Goal: Task Accomplishment & Management: Complete application form

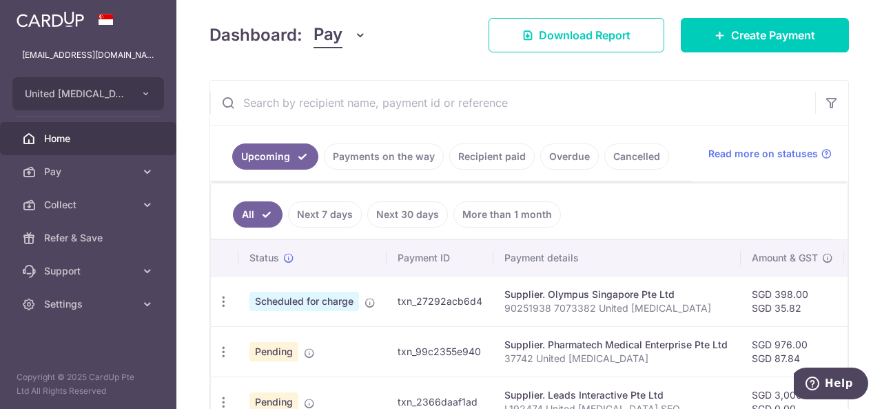
scroll to position [207, 0]
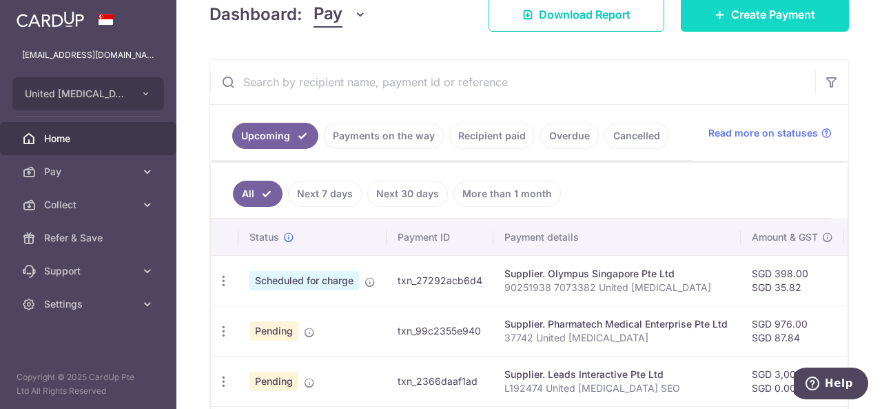
click at [771, 8] on span "Create Payment" at bounding box center [773, 14] width 84 height 17
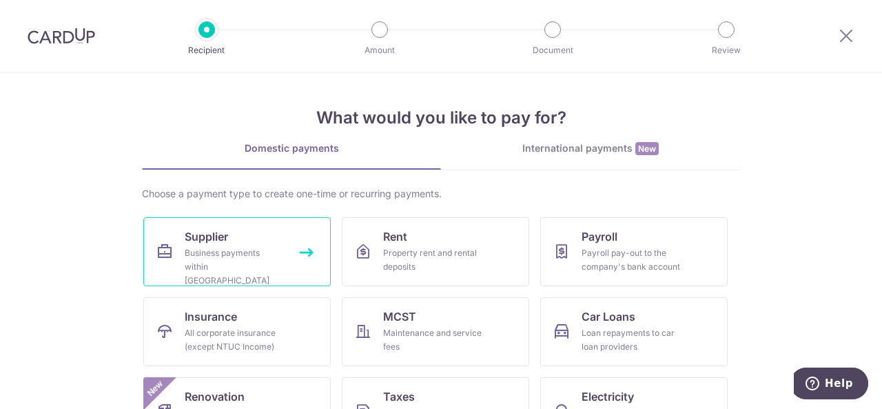
click at [185, 256] on div "Business payments within [GEOGRAPHIC_DATA]" at bounding box center [234, 266] width 99 height 41
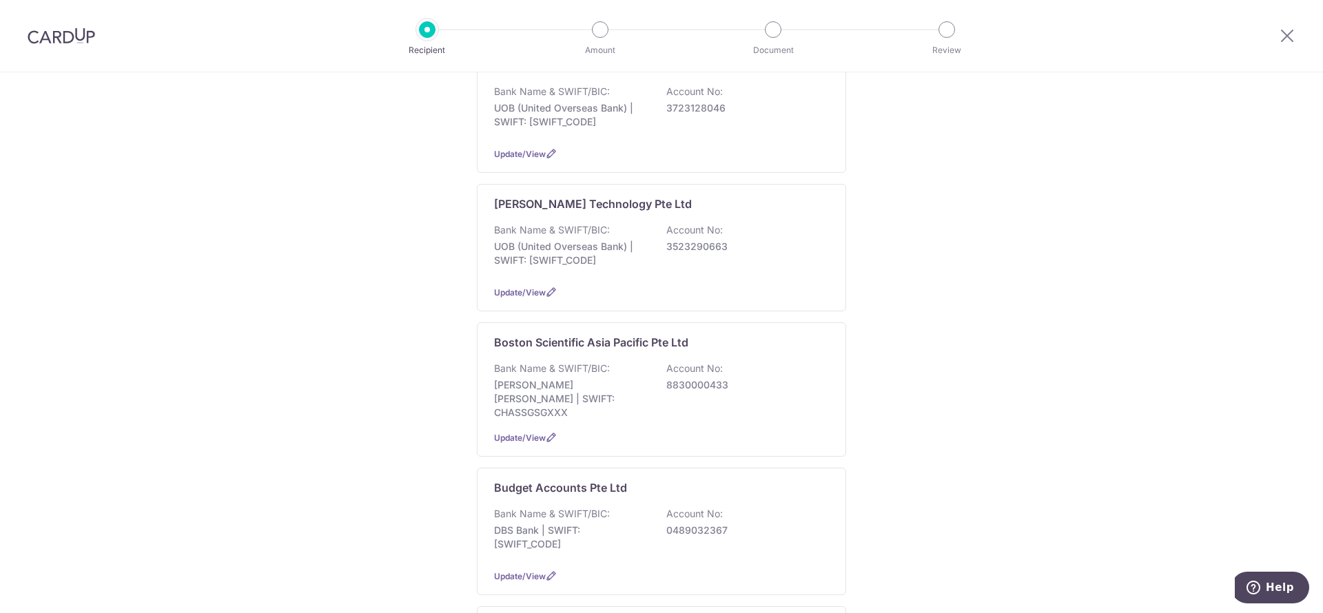
scroll to position [1275, 0]
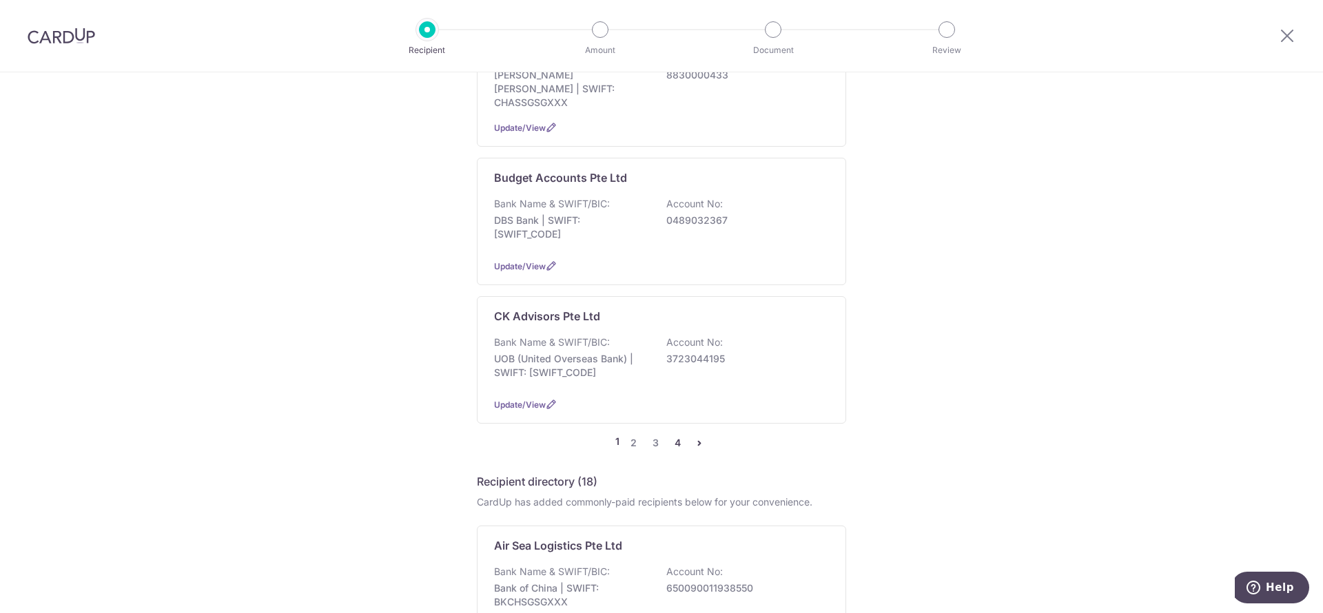
click at [673, 408] on link "4" at bounding box center [677, 443] width 17 height 17
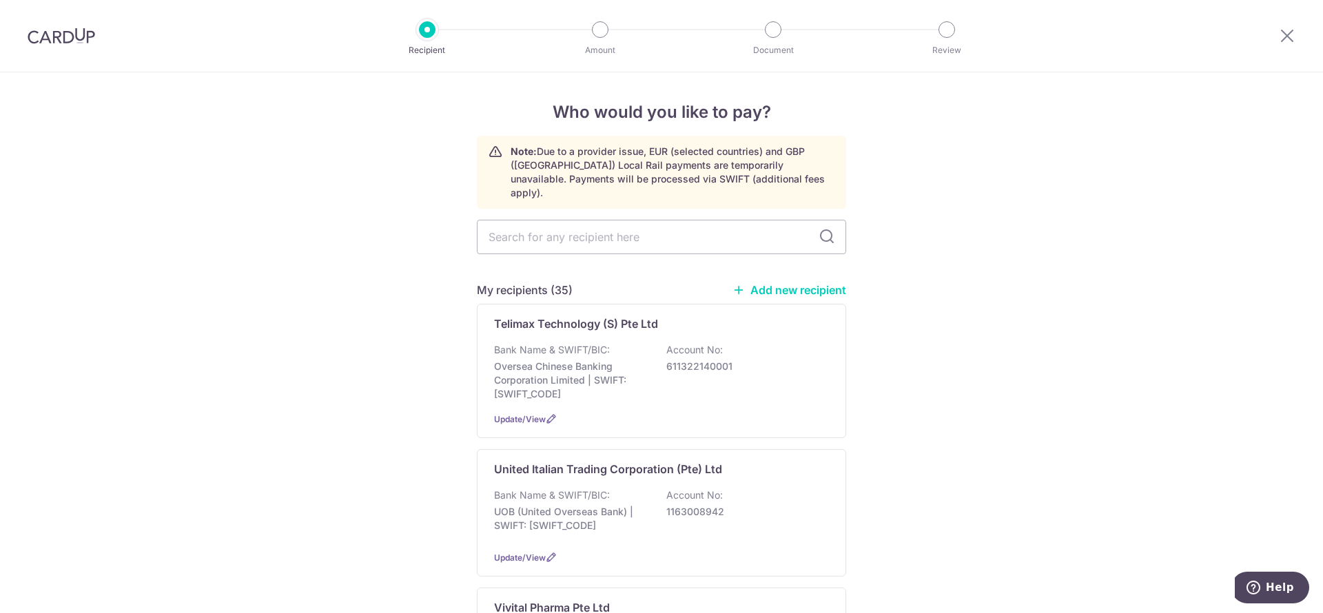
scroll to position [207, 0]
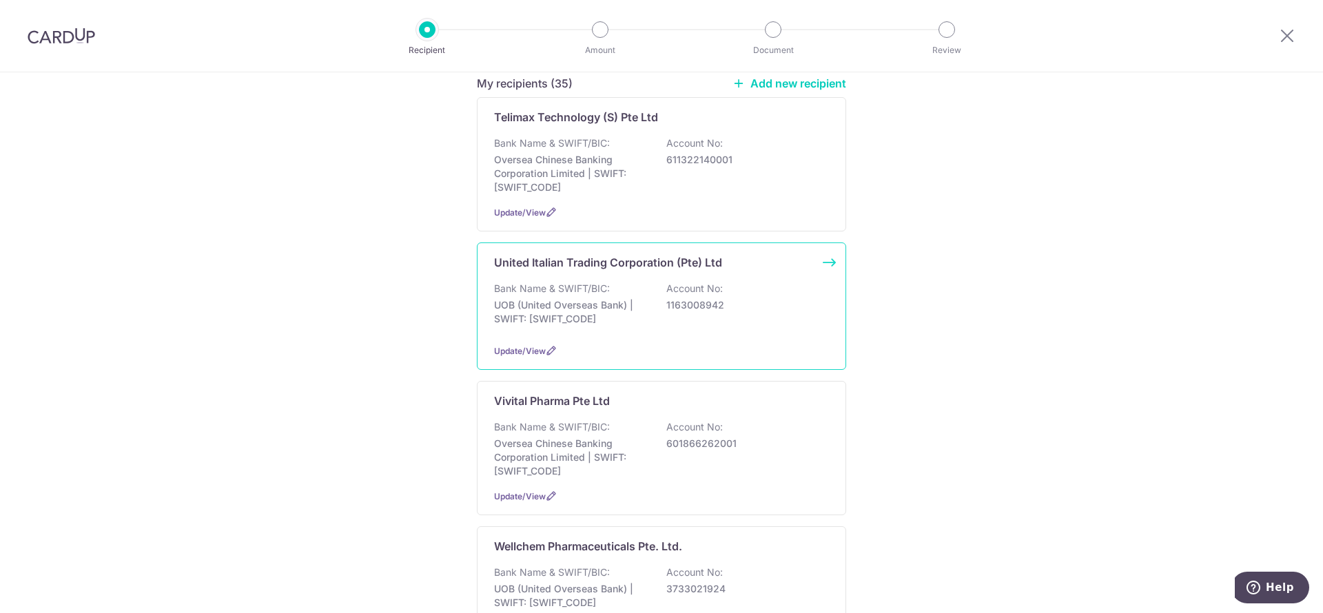
click at [780, 298] on p "1163008942" at bounding box center [744, 305] width 154 height 14
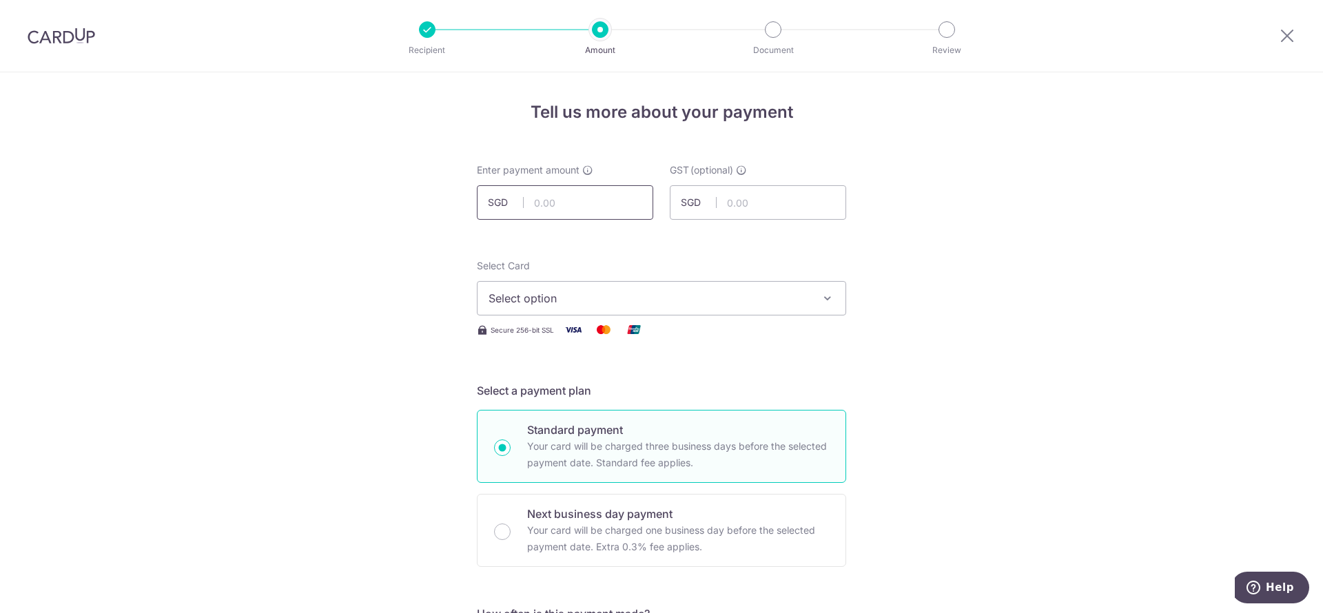
click at [573, 194] on input "text" at bounding box center [565, 202] width 176 height 34
type input "500.00"
type input "45.00"
click at [606, 305] on span "Select option" at bounding box center [649, 298] width 321 height 17
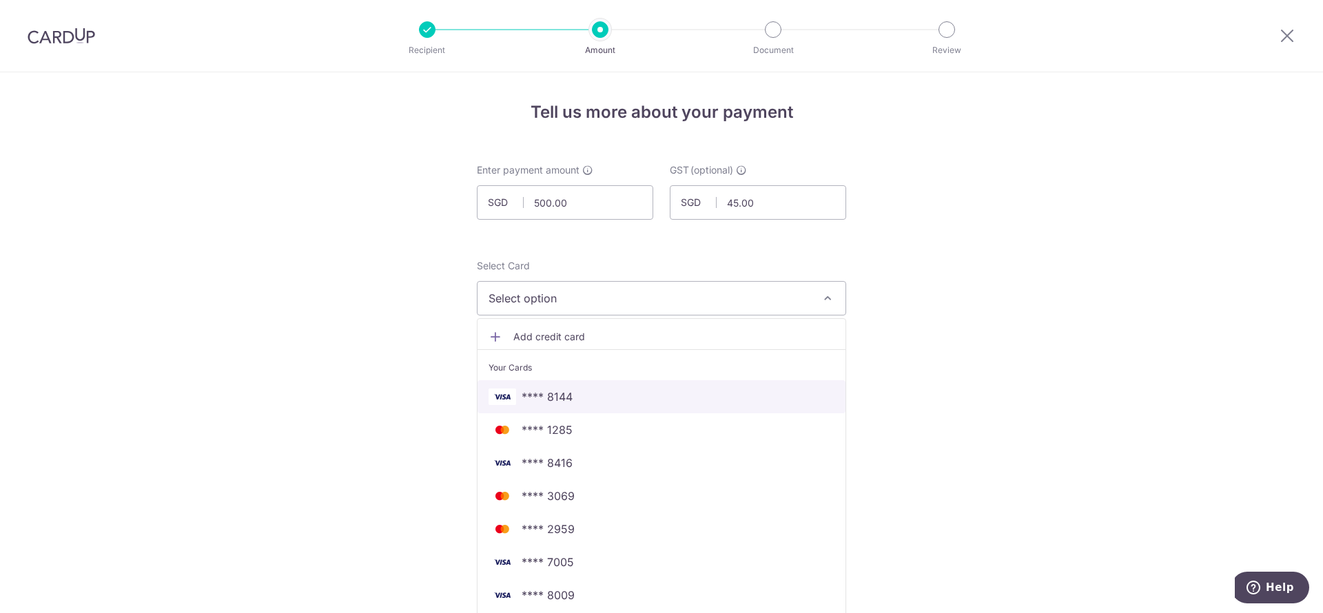
click at [603, 395] on span "**** 8144" at bounding box center [662, 397] width 346 height 17
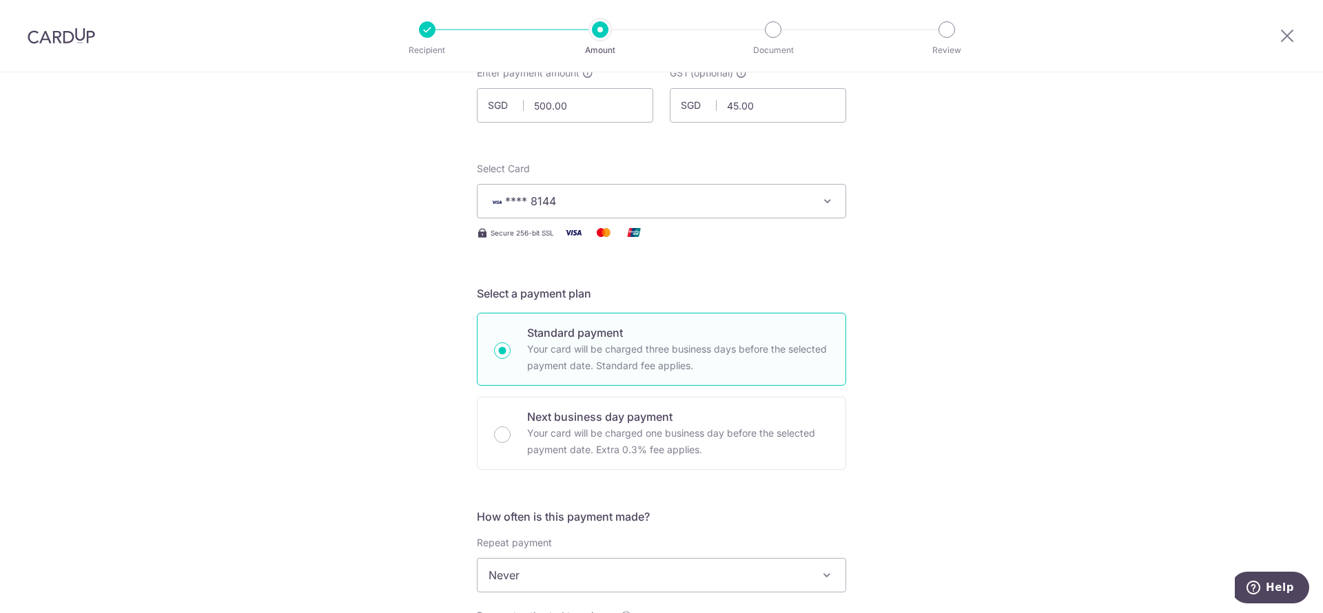
scroll to position [310, 0]
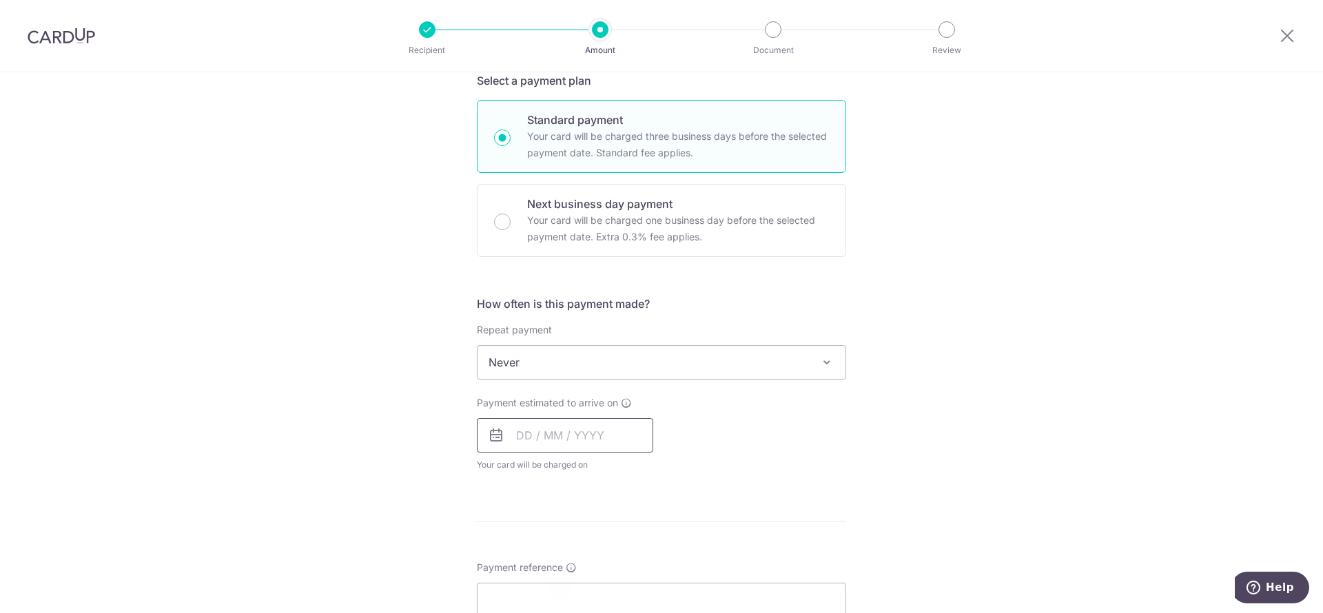
click at [573, 438] on input "text" at bounding box center [565, 435] width 176 height 34
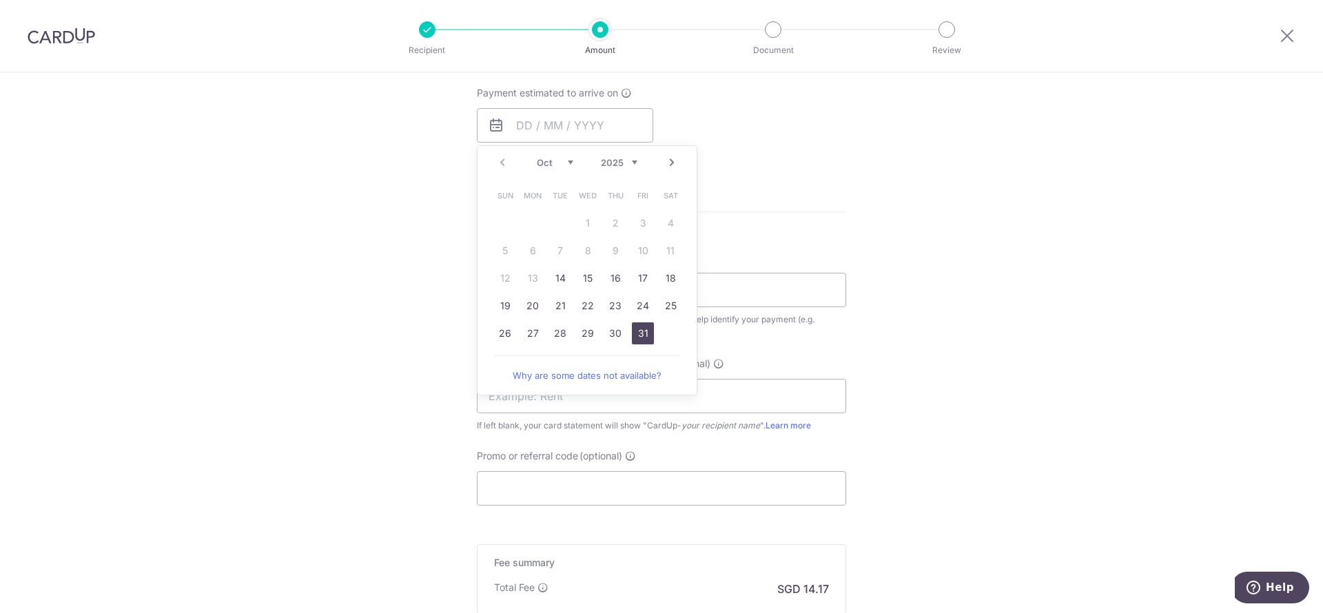
click at [632, 331] on link "31" at bounding box center [643, 334] width 22 height 22
type input "31/10/2025"
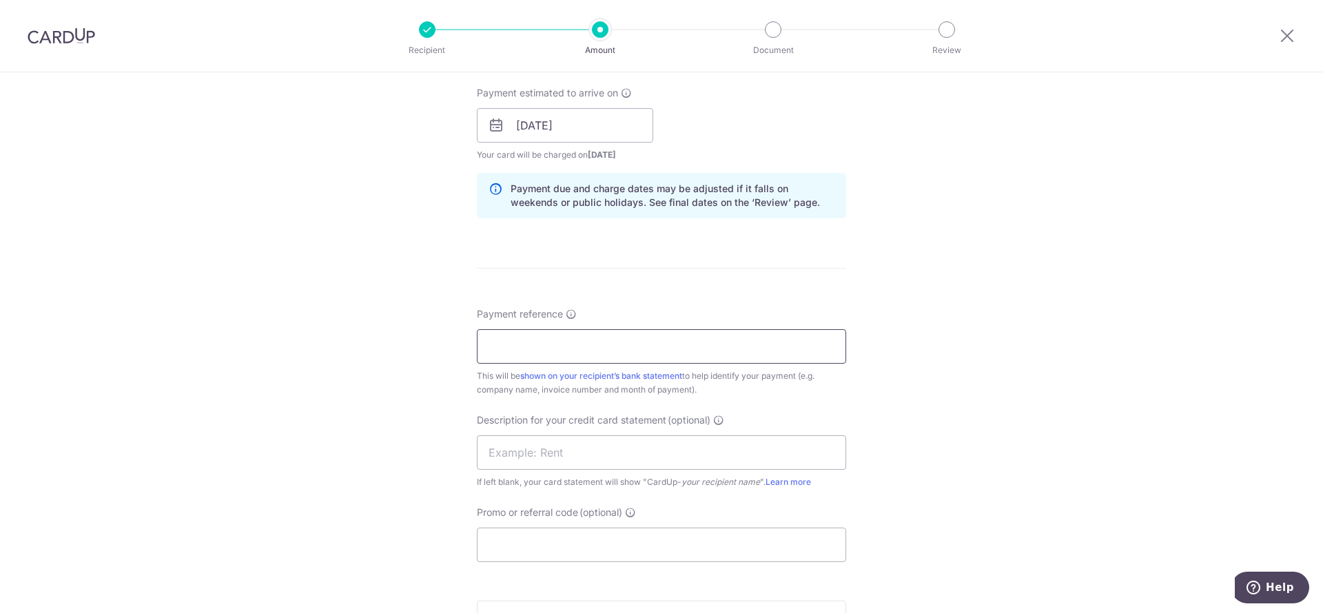
click at [620, 351] on input "Payment reference" at bounding box center [661, 346] width 369 height 34
type input "442264 301G0004 United Gastro"
type input "Clinic CUp UITC"
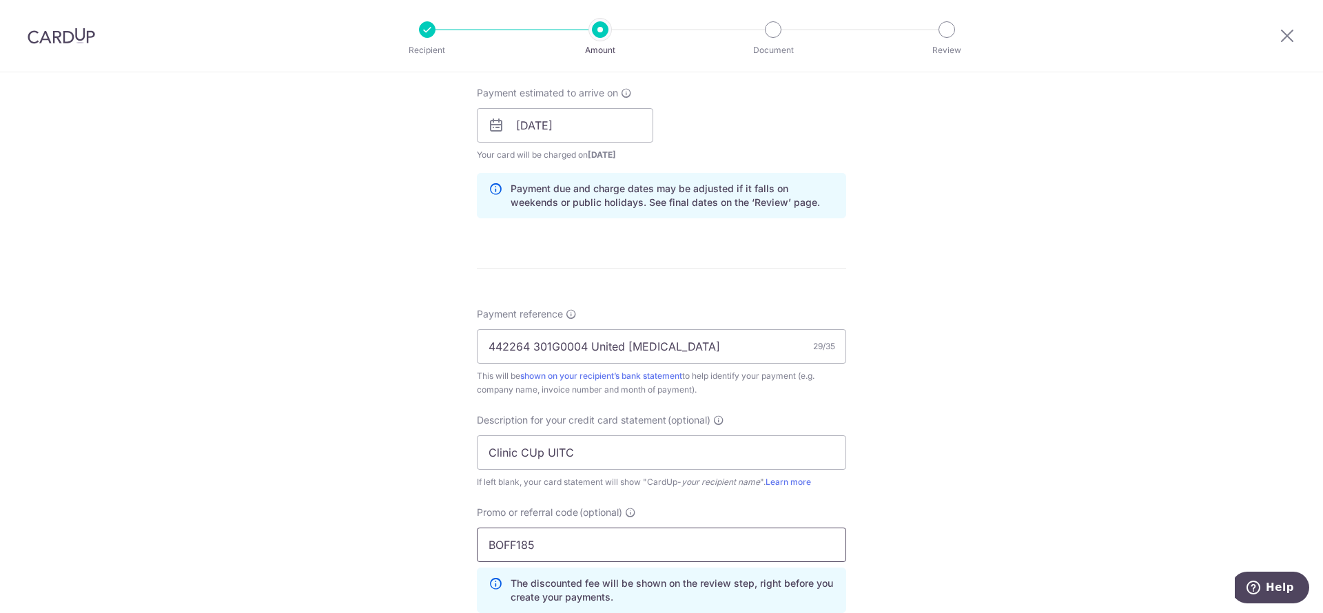
type input "BOFF185"
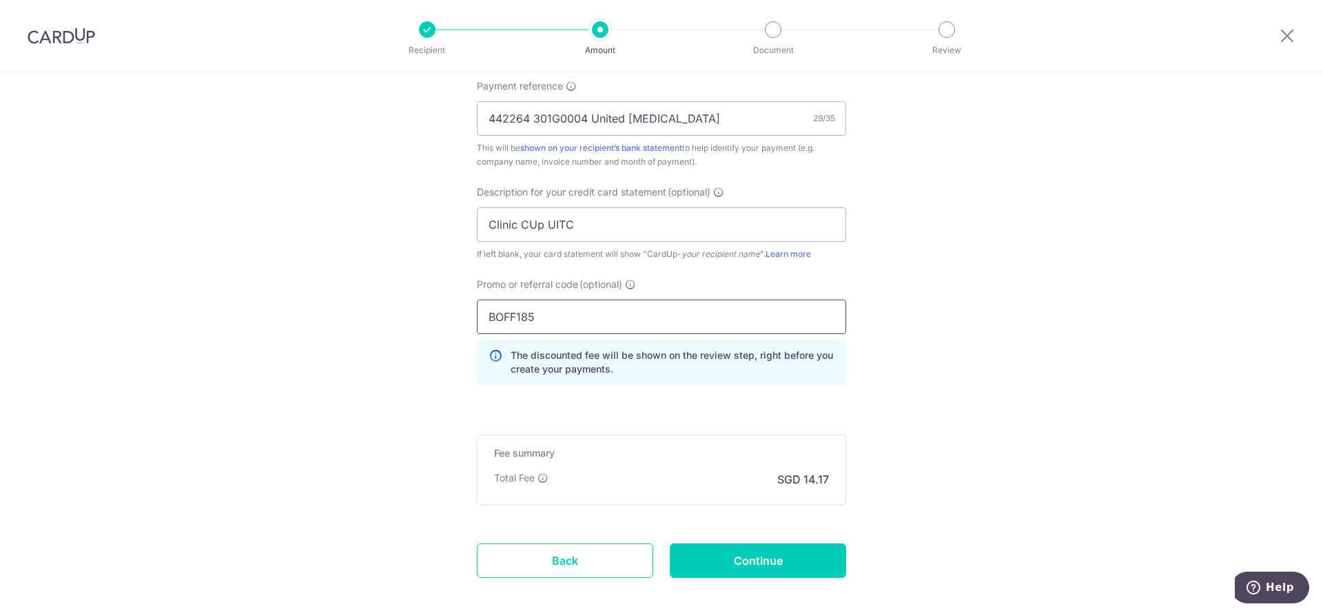
scroll to position [917, 0]
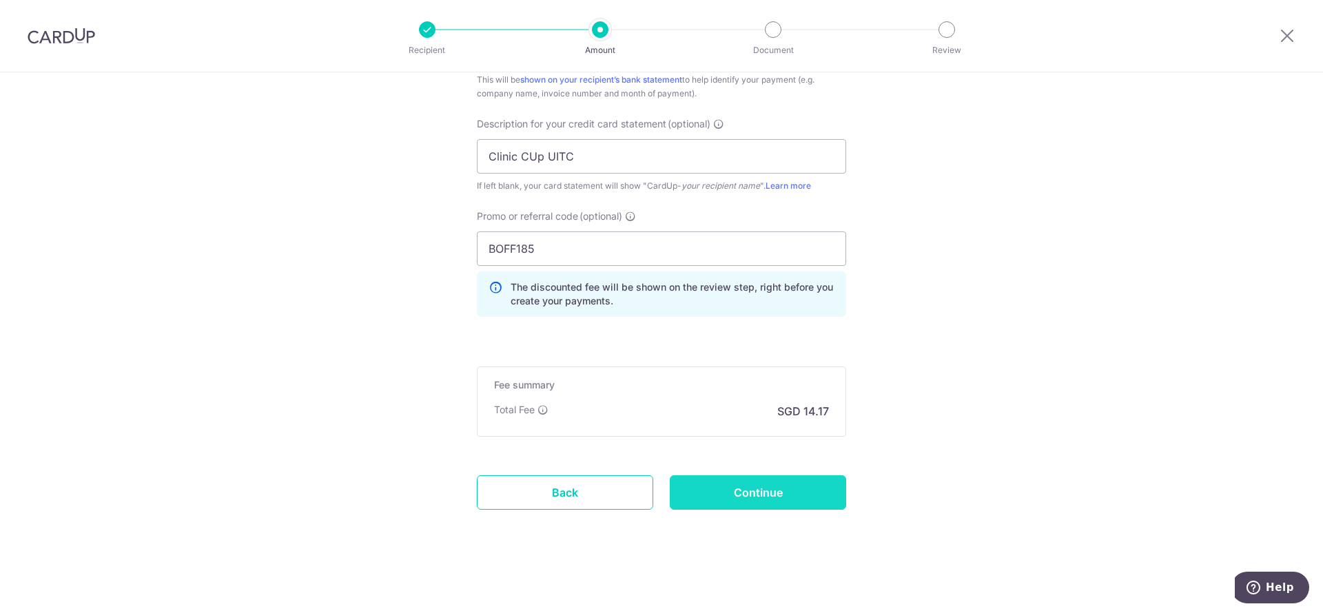
click at [742, 480] on input "Continue" at bounding box center [758, 493] width 176 height 34
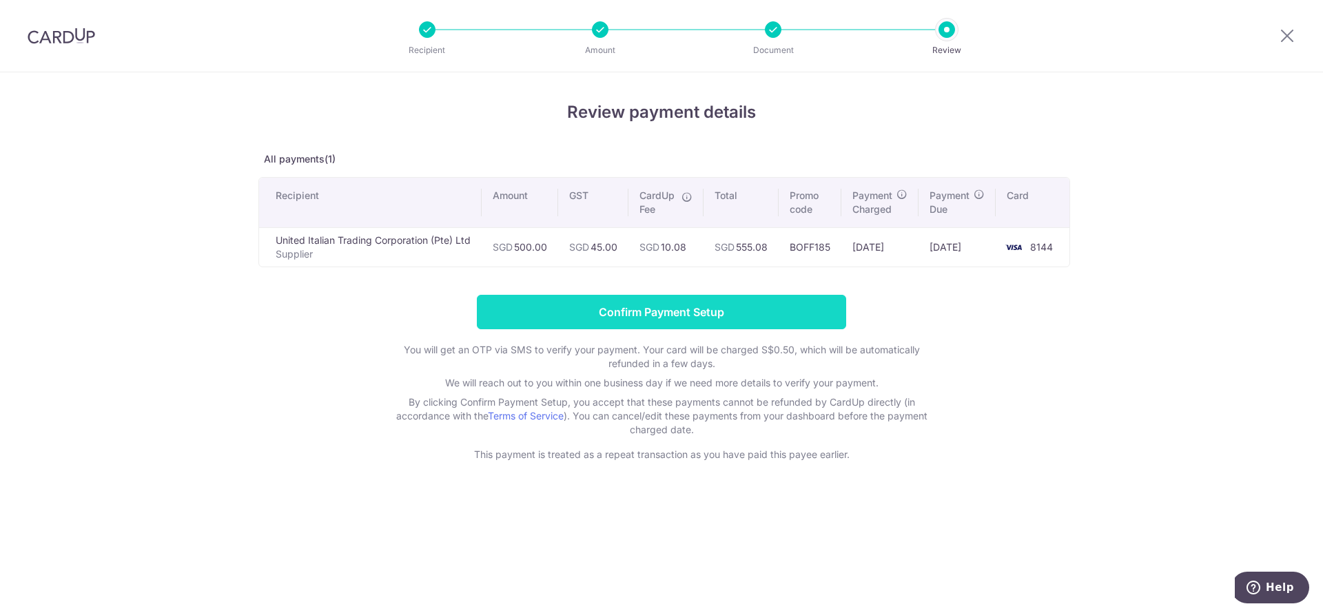
click at [598, 318] on input "Confirm Payment Setup" at bounding box center [661, 312] width 369 height 34
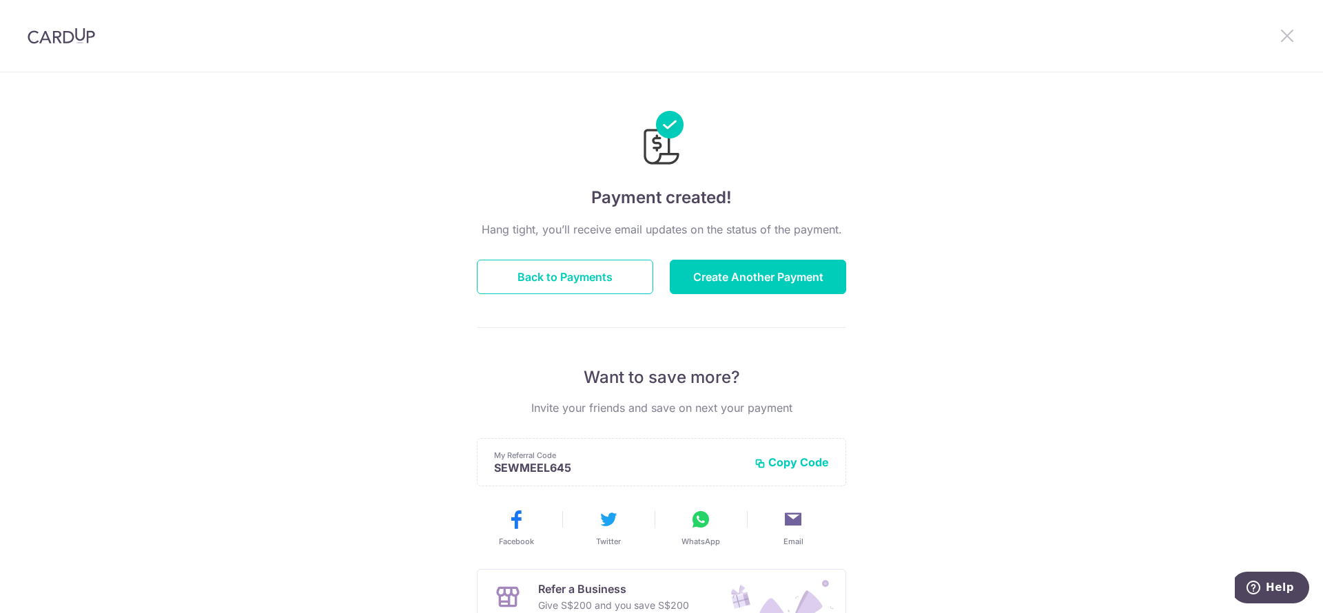
click at [882, 31] on icon at bounding box center [1287, 35] width 17 height 17
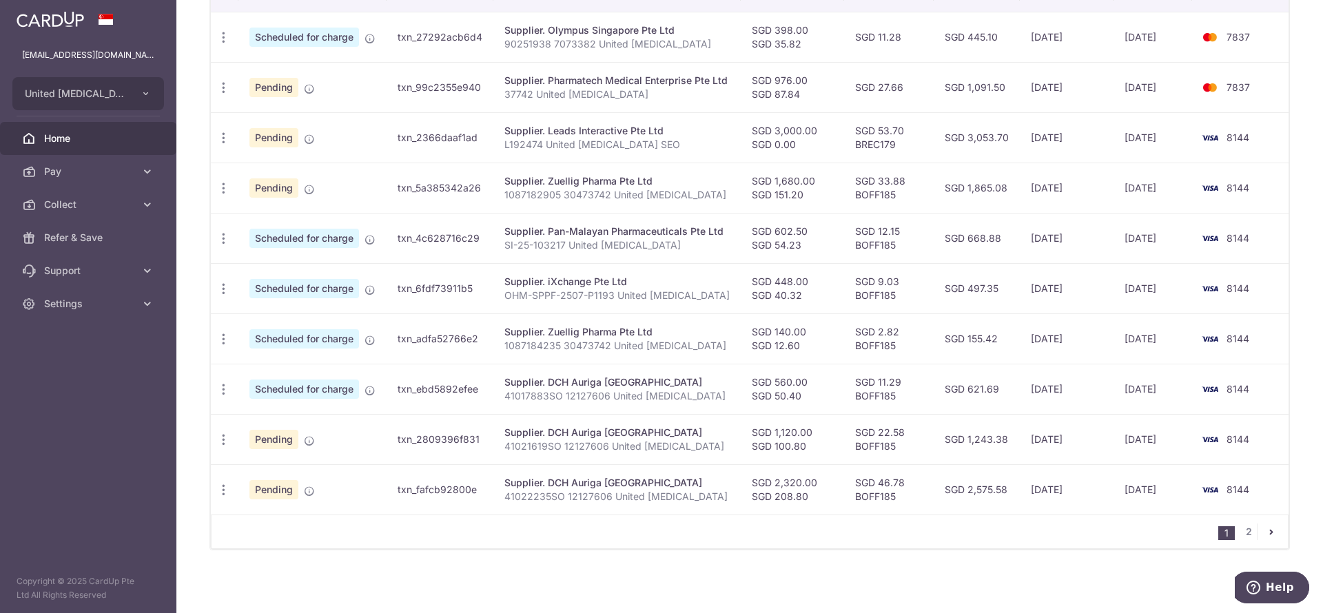
scroll to position [436, 0]
click at [882, 408] on link "2" at bounding box center [1249, 530] width 17 height 17
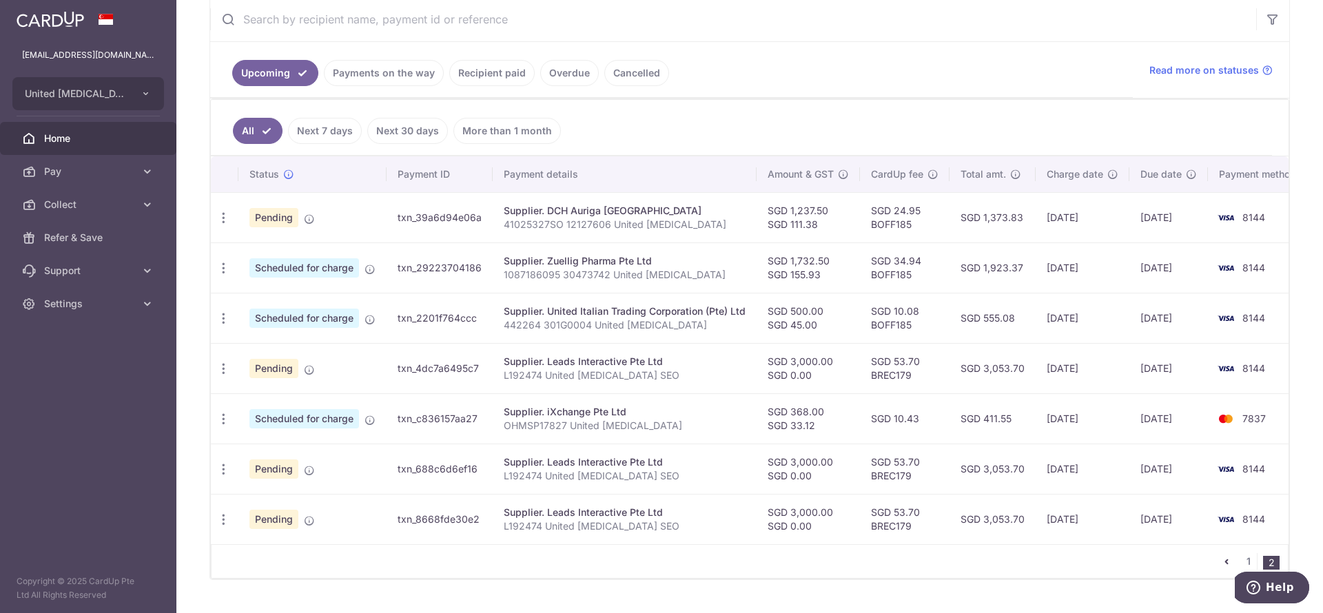
scroll to position [295, 0]
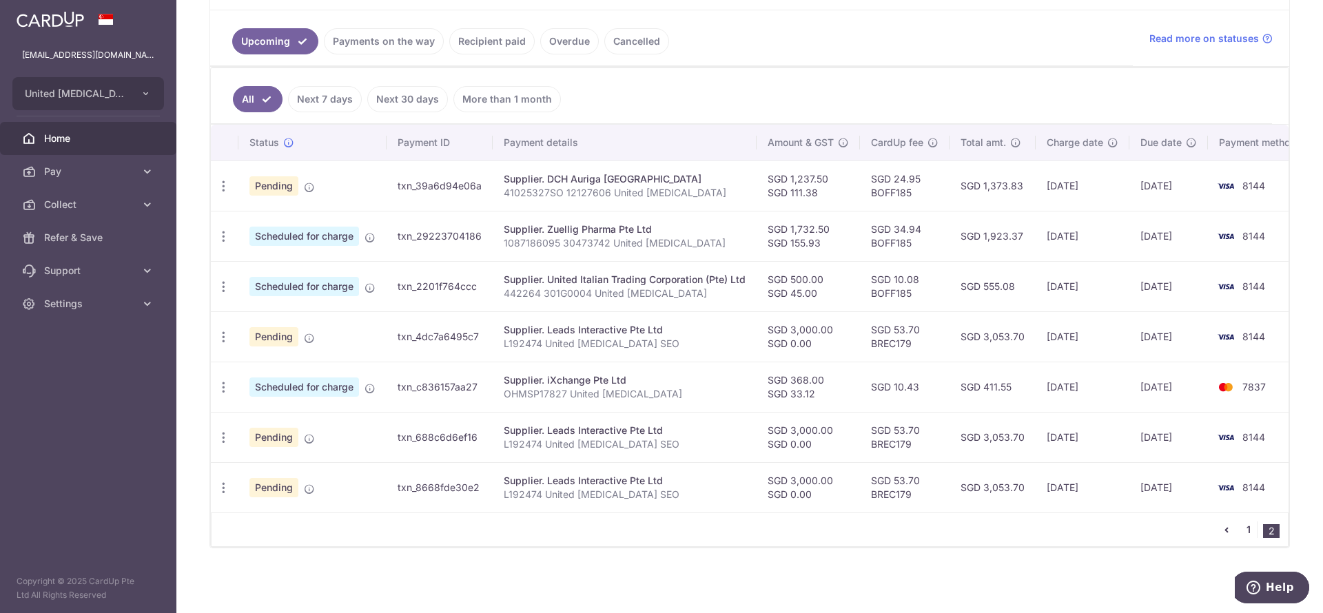
click at [882, 408] on link "1" at bounding box center [1249, 530] width 17 height 17
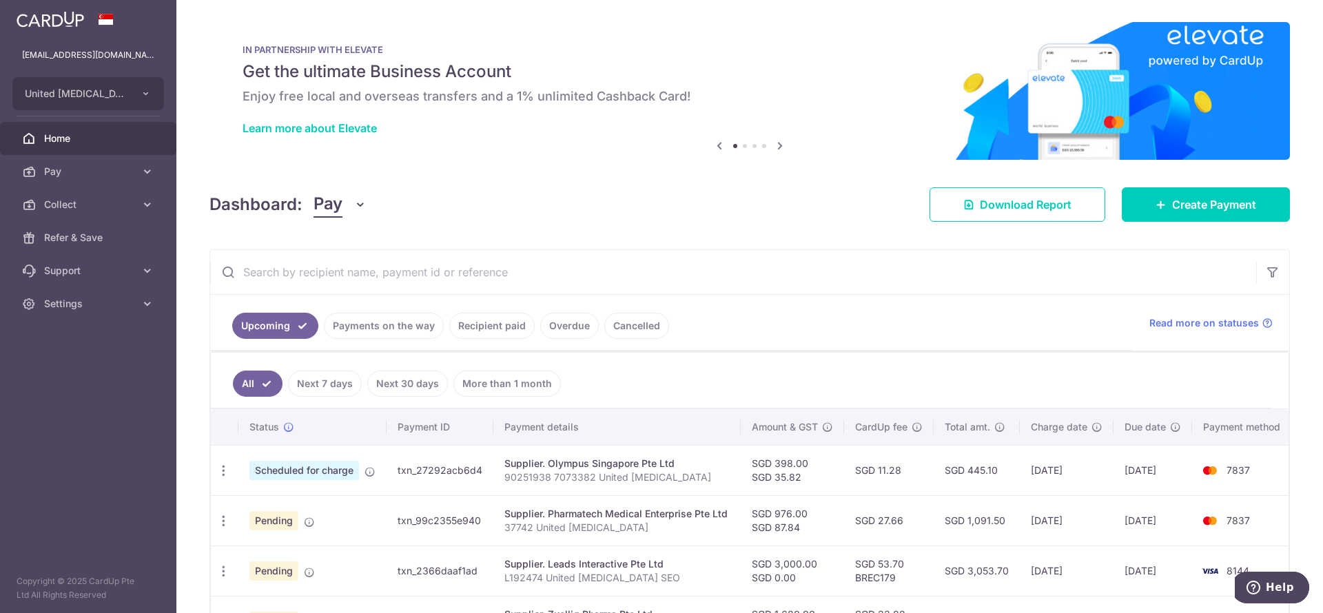
scroll to position [436, 0]
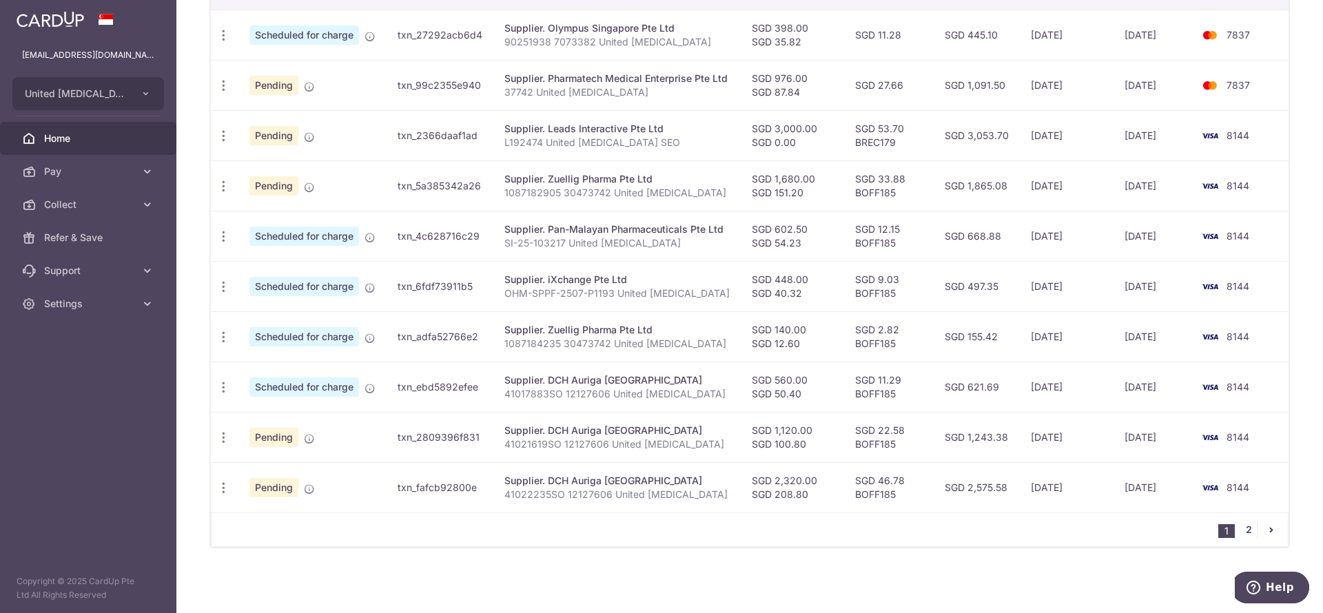
click at [882, 408] on link "2" at bounding box center [1249, 530] width 17 height 17
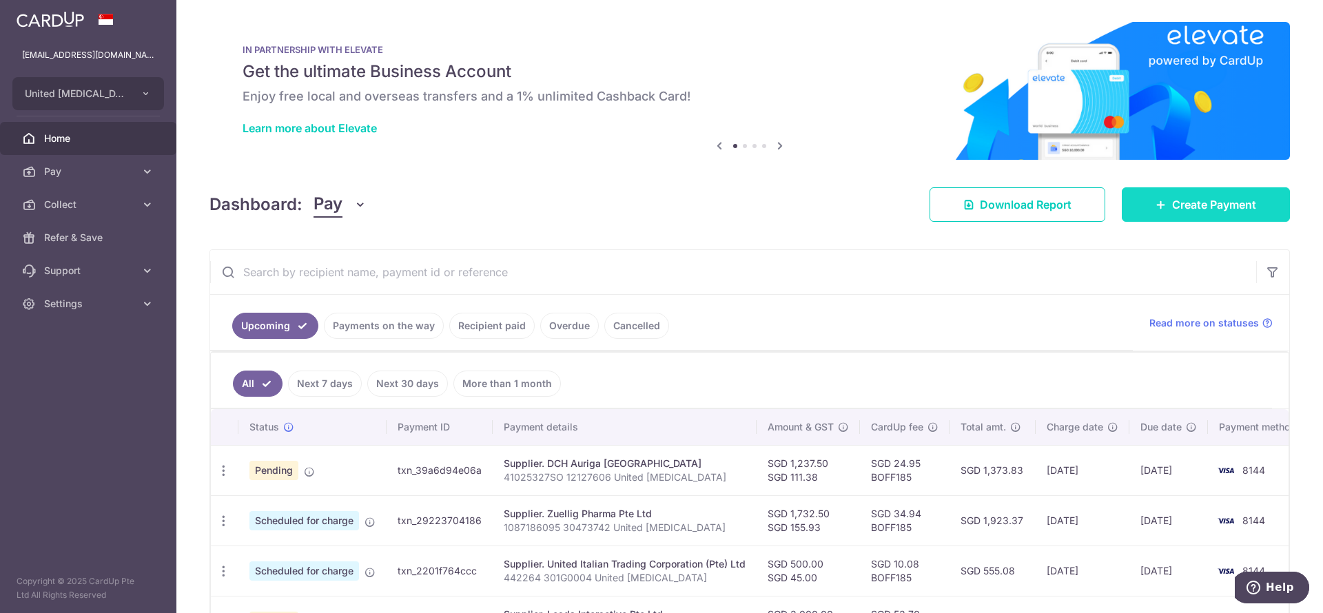
click at [882, 206] on span "Create Payment" at bounding box center [1214, 204] width 84 height 17
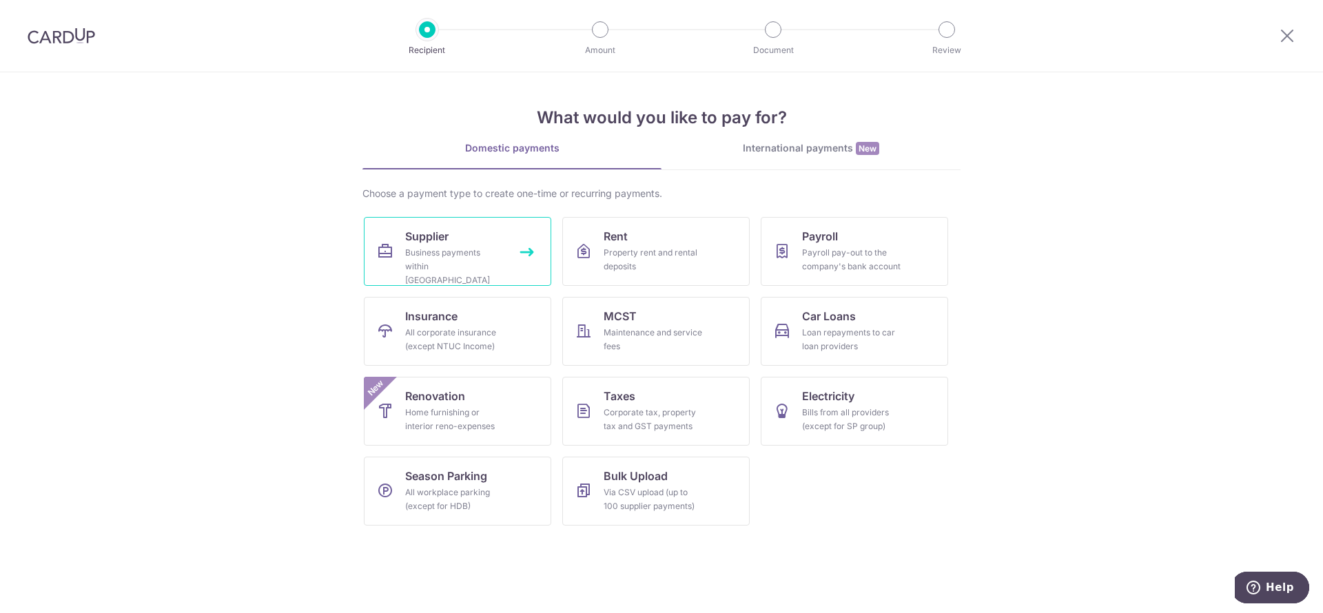
click at [407, 258] on div "Business payments within Singapore" at bounding box center [454, 266] width 99 height 41
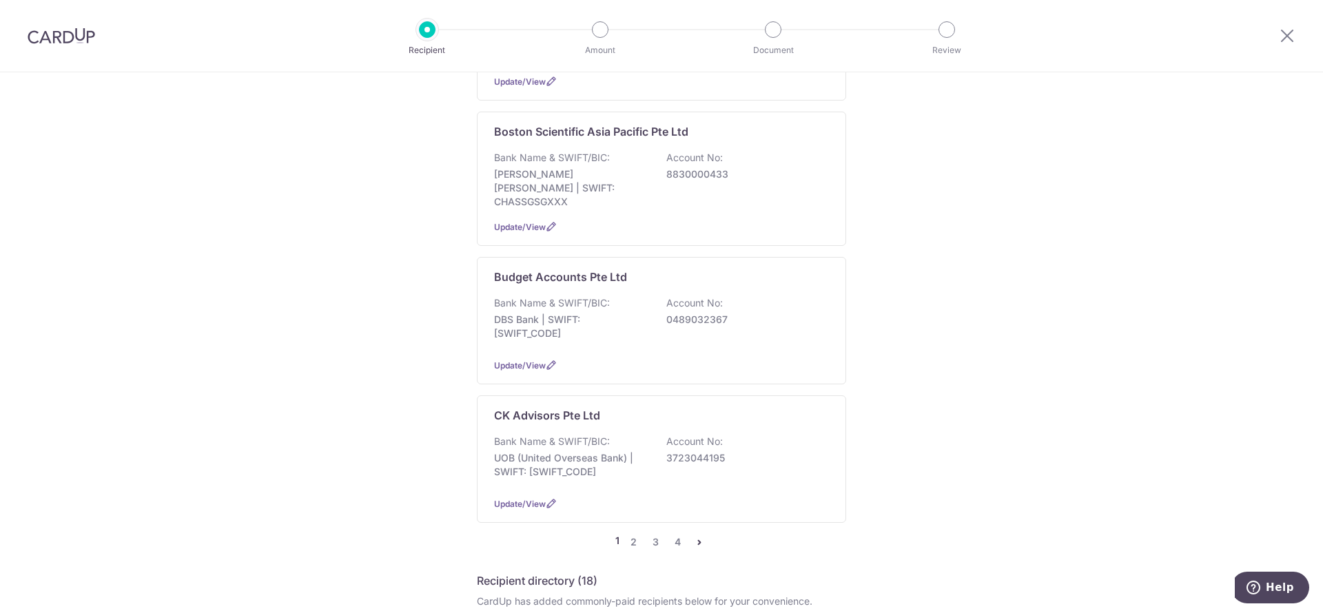
scroll to position [1241, 0]
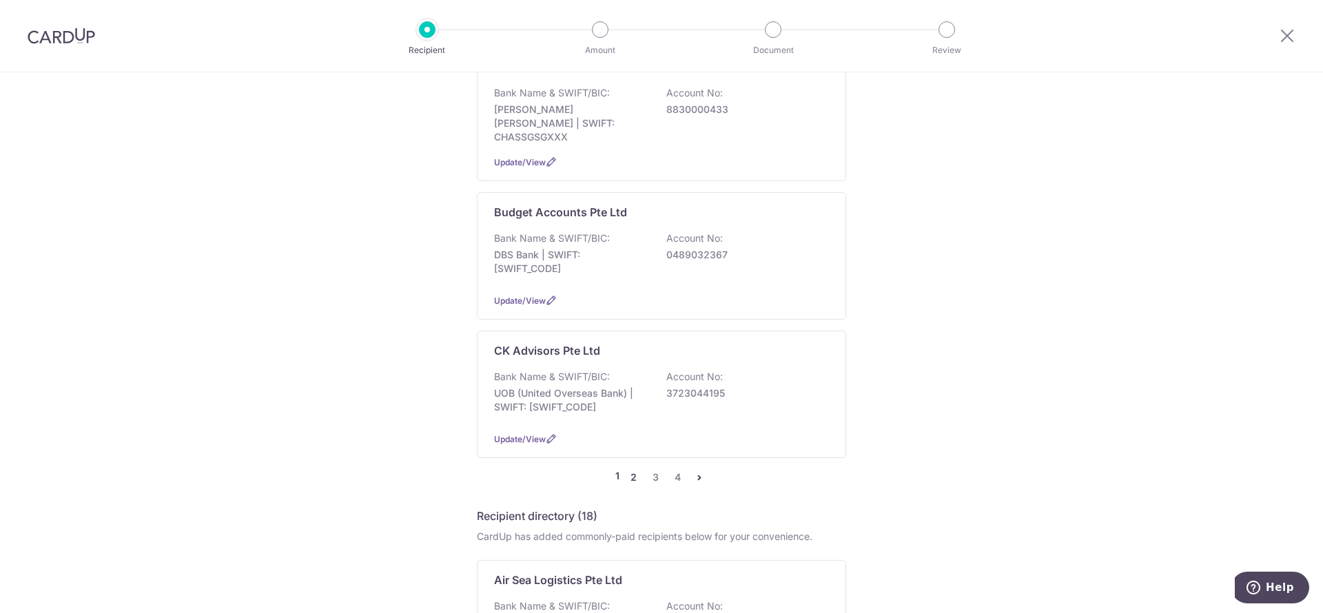
click at [629, 469] on link "2" at bounding box center [633, 477] width 17 height 17
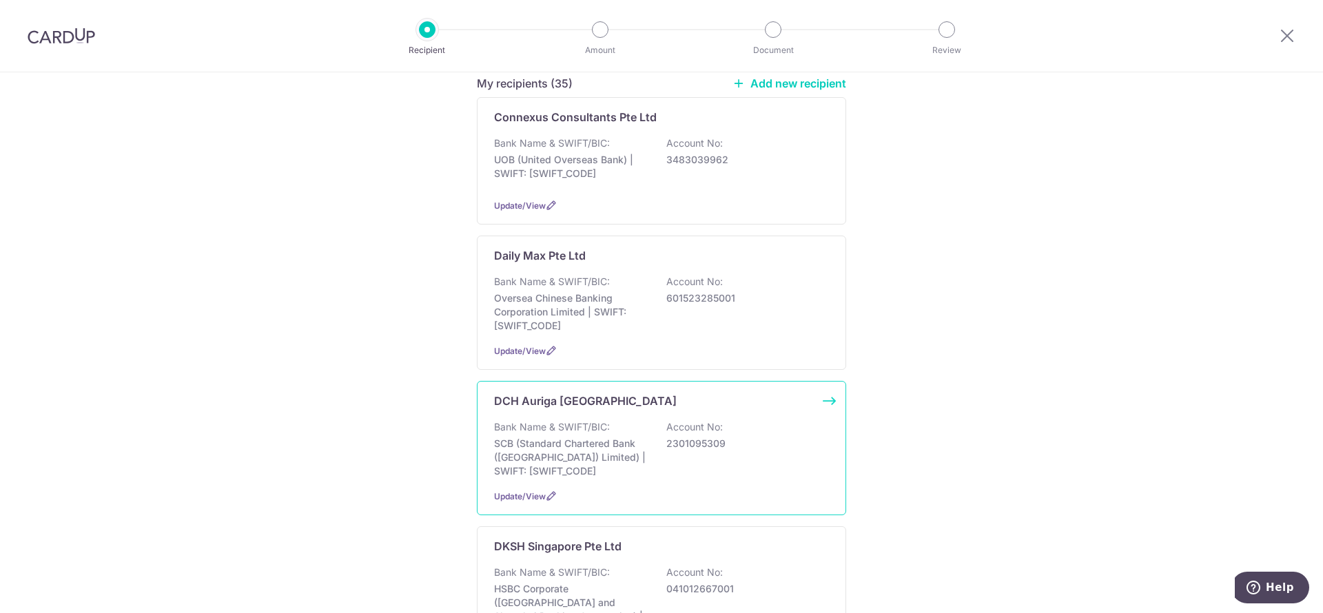
scroll to position [310, 0]
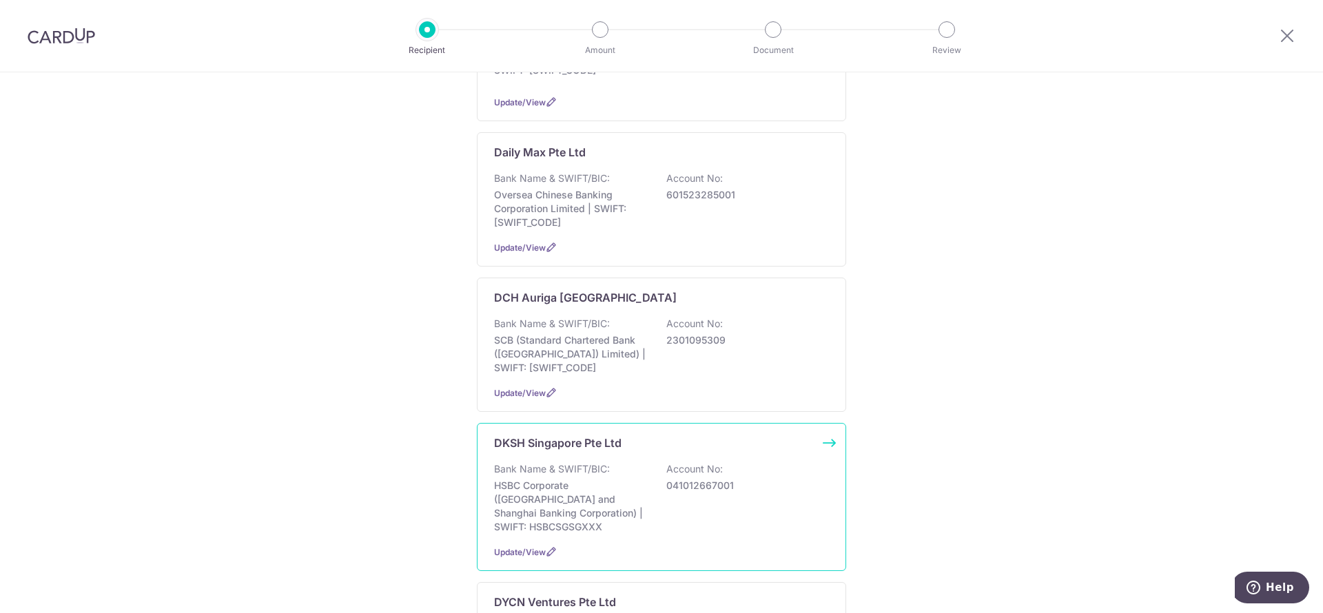
click at [780, 494] on div "Bank Name & SWIFT/BIC: HSBC Corporate (Hongkong and Shanghai Banking Corporatio…" at bounding box center [661, 499] width 335 height 72
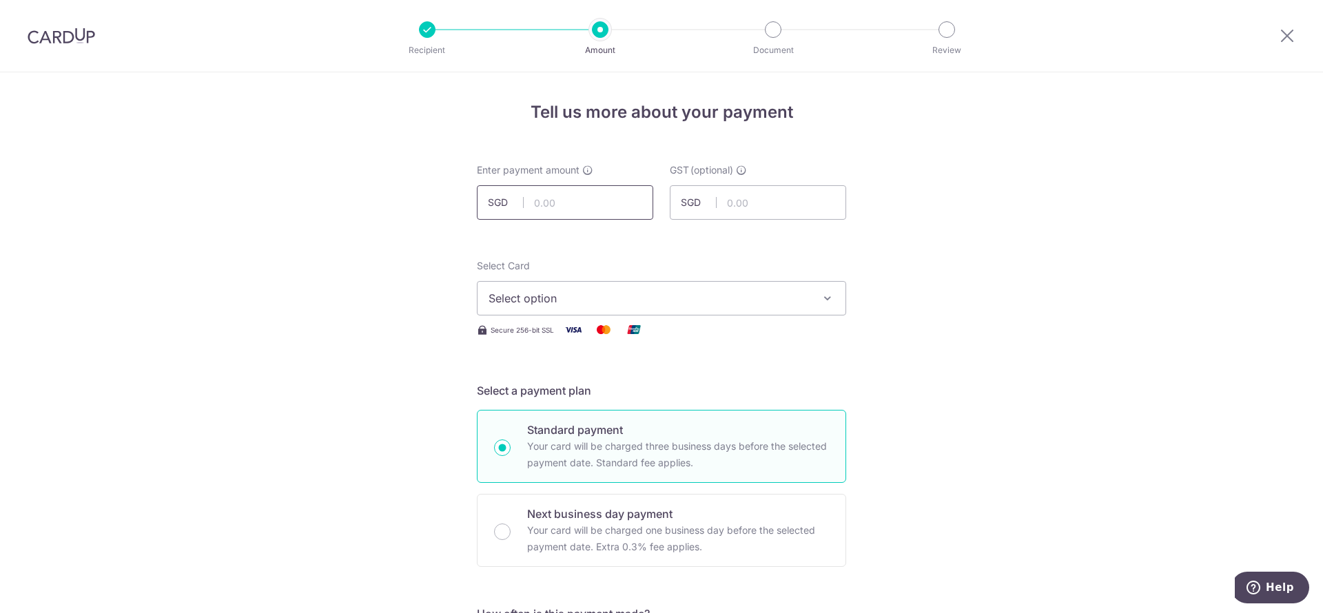
drag, startPoint x: 0, startPoint y: 0, endPoint x: 556, endPoint y: 199, distance: 590.0
click at [556, 199] on input "text" at bounding box center [565, 202] width 176 height 34
type input "5,593.00"
type input "503.37"
click at [560, 293] on span "Select option" at bounding box center [649, 298] width 321 height 17
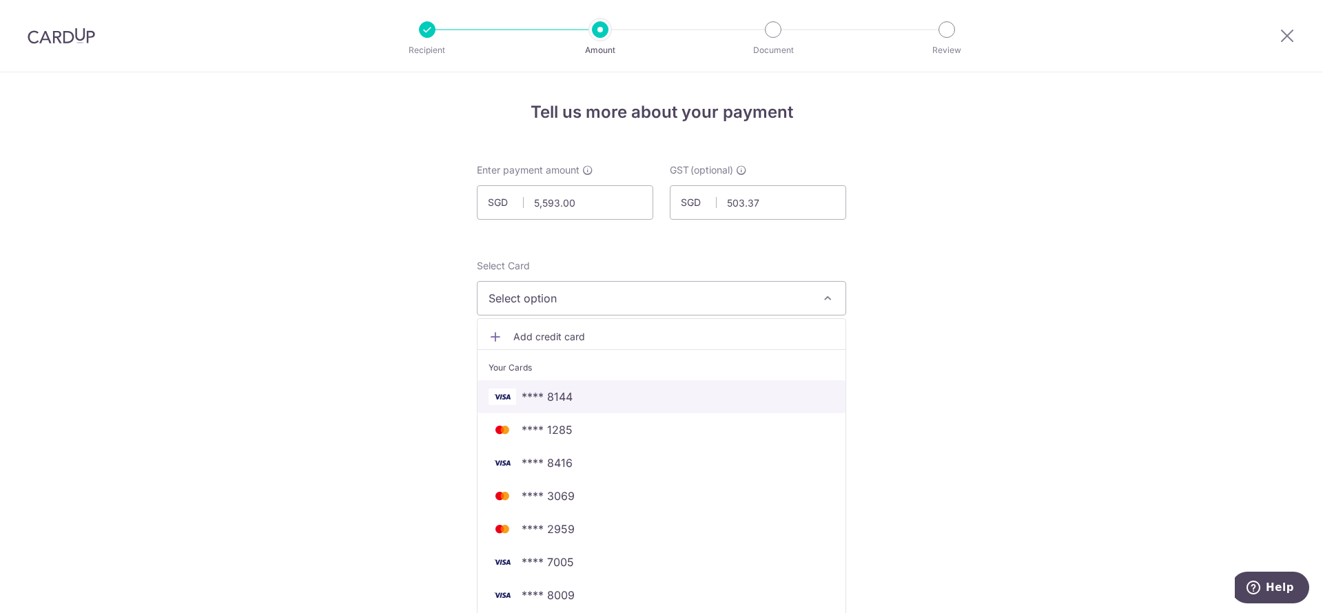
click at [548, 402] on span "**** 8144" at bounding box center [547, 397] width 51 height 17
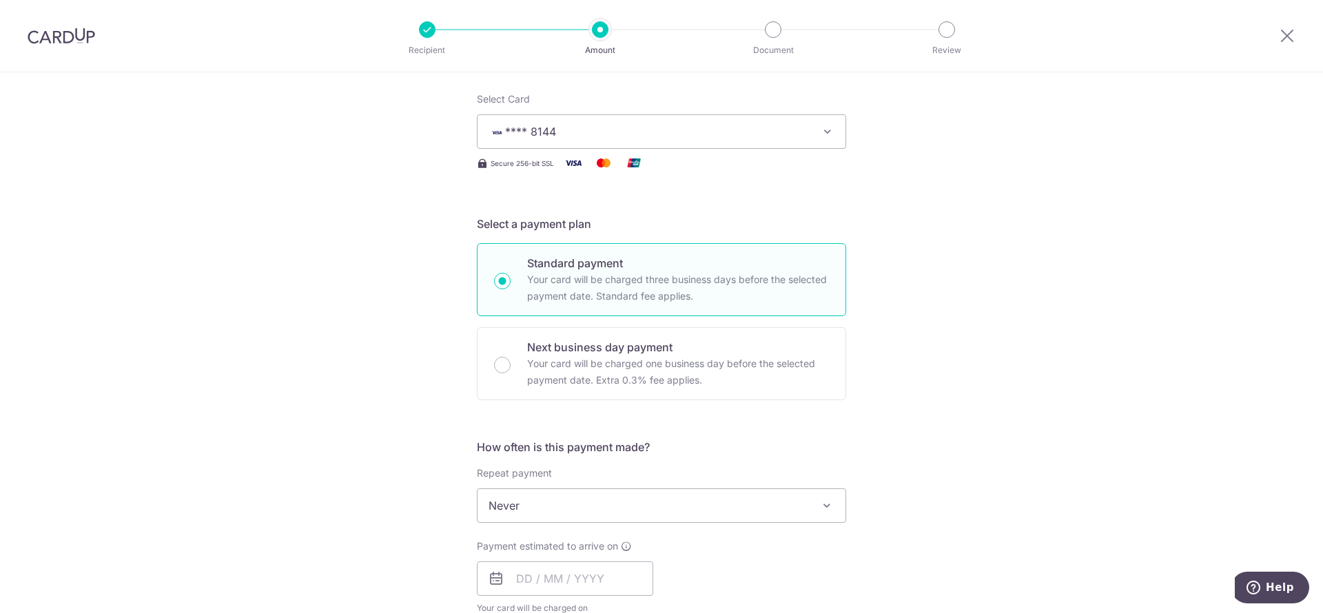
scroll to position [310, 0]
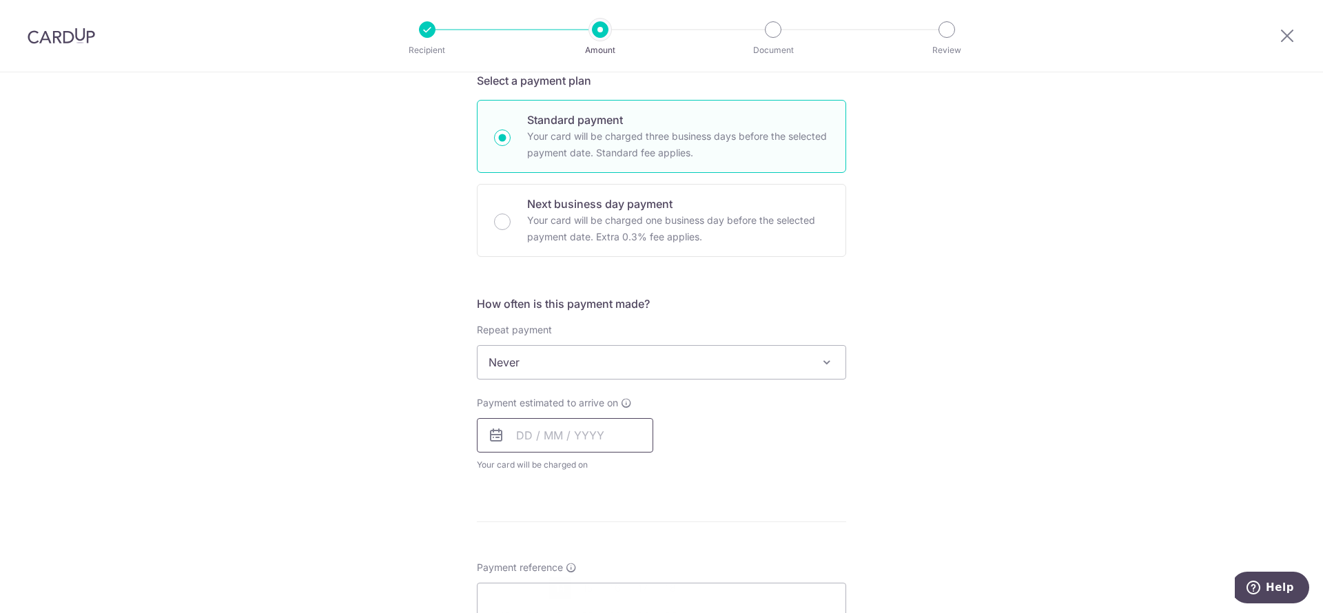
click at [552, 435] on input "text" at bounding box center [565, 435] width 176 height 34
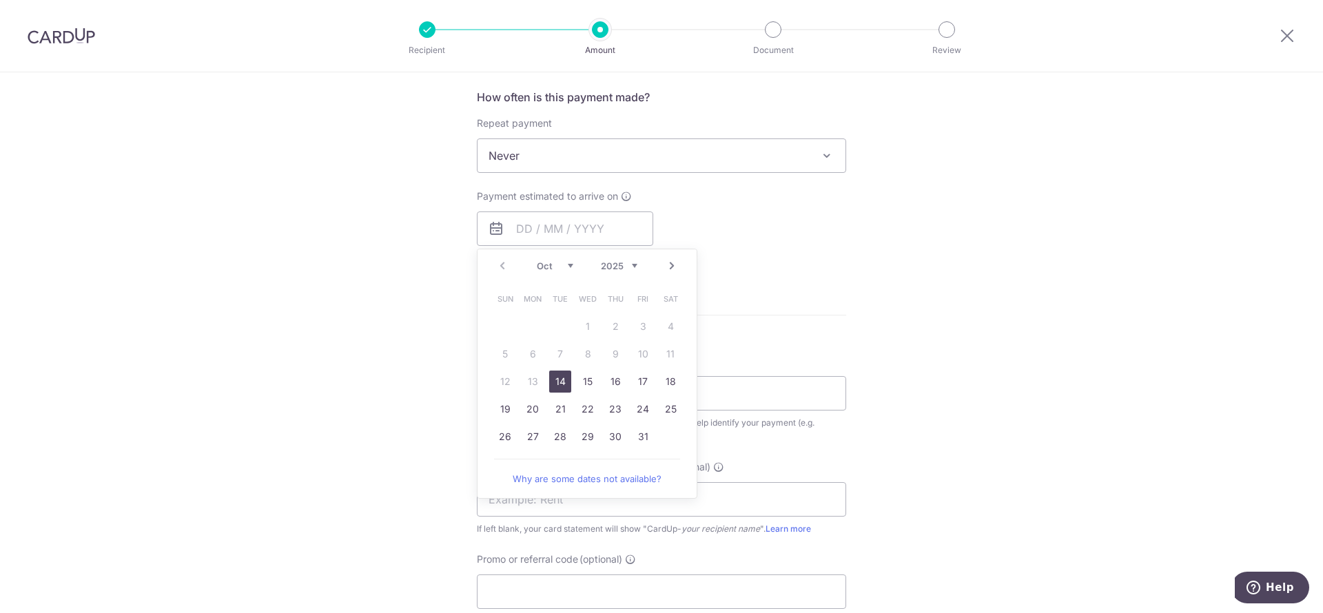
click at [669, 263] on link "Next" at bounding box center [672, 266] width 17 height 17
click at [495, 463] on link "30" at bounding box center [505, 465] width 22 height 22
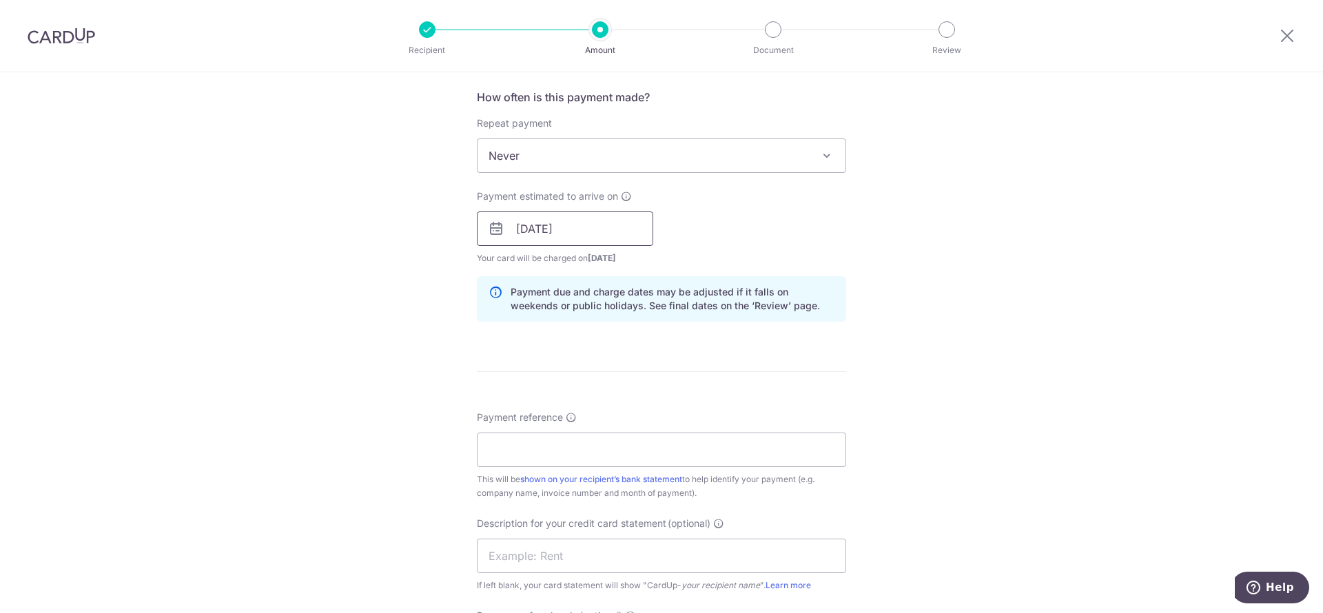
click at [604, 234] on input "30/11/2025" at bounding box center [565, 229] width 176 height 34
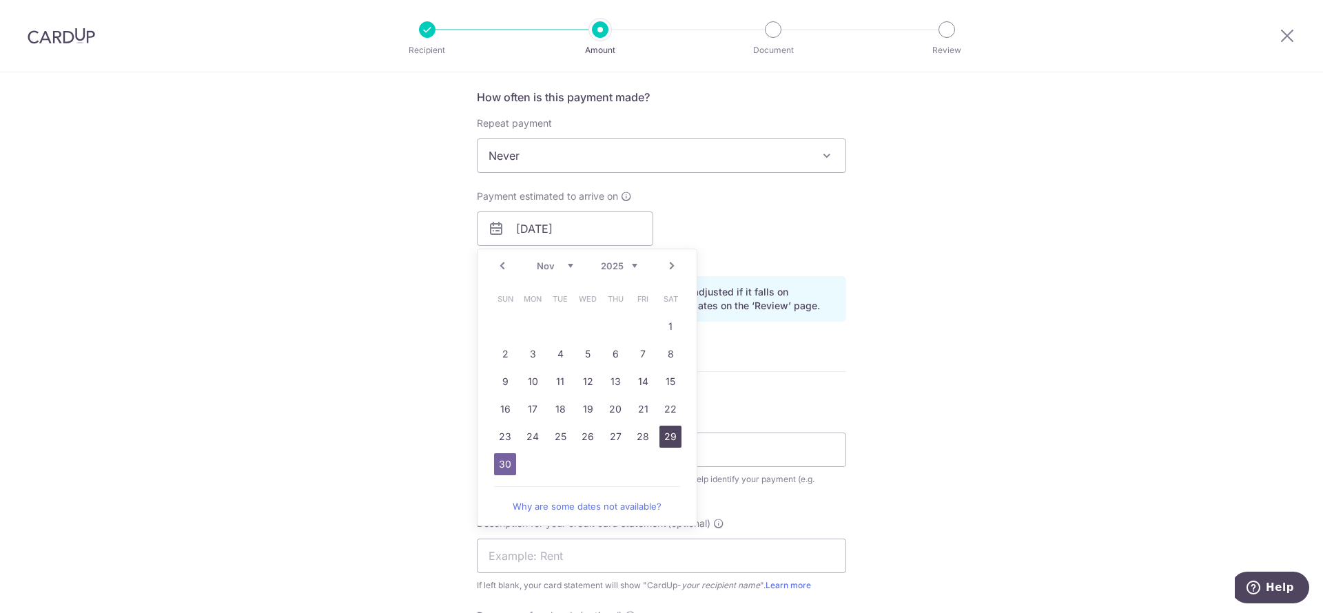
click at [672, 440] on link "29" at bounding box center [671, 437] width 22 height 22
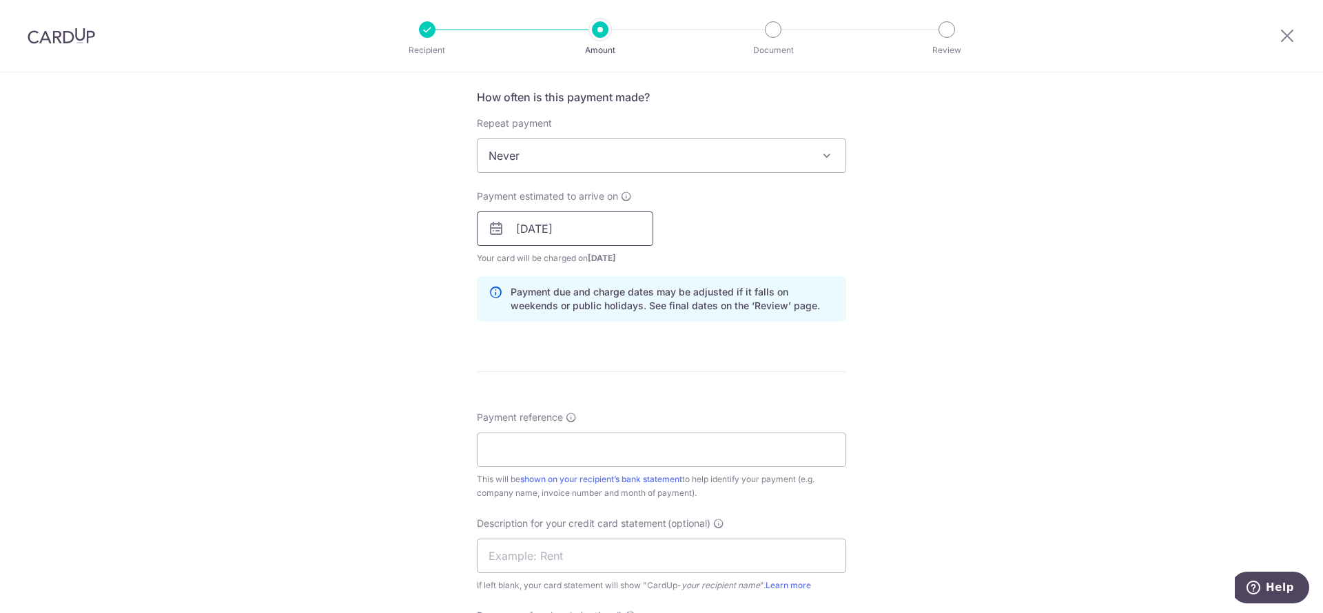
click at [620, 230] on input "29/11/2025" at bounding box center [565, 229] width 176 height 34
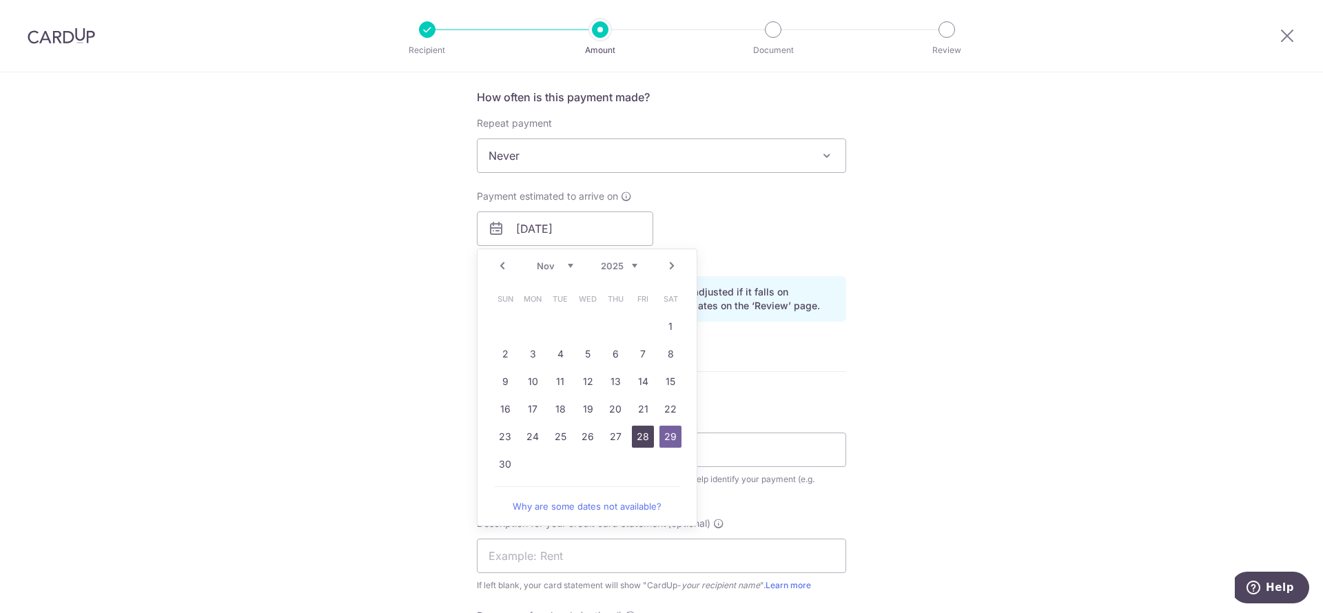
click at [644, 436] on link "28" at bounding box center [643, 437] width 22 height 22
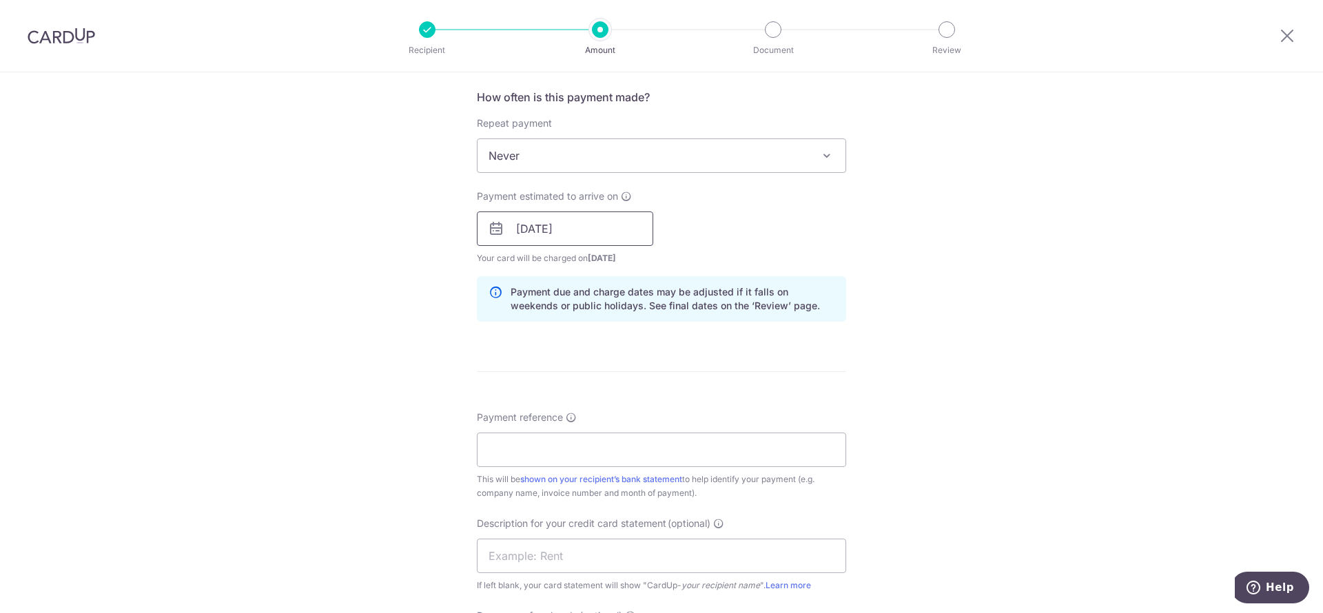
click at [580, 225] on input "28/11/2025" at bounding box center [565, 229] width 176 height 34
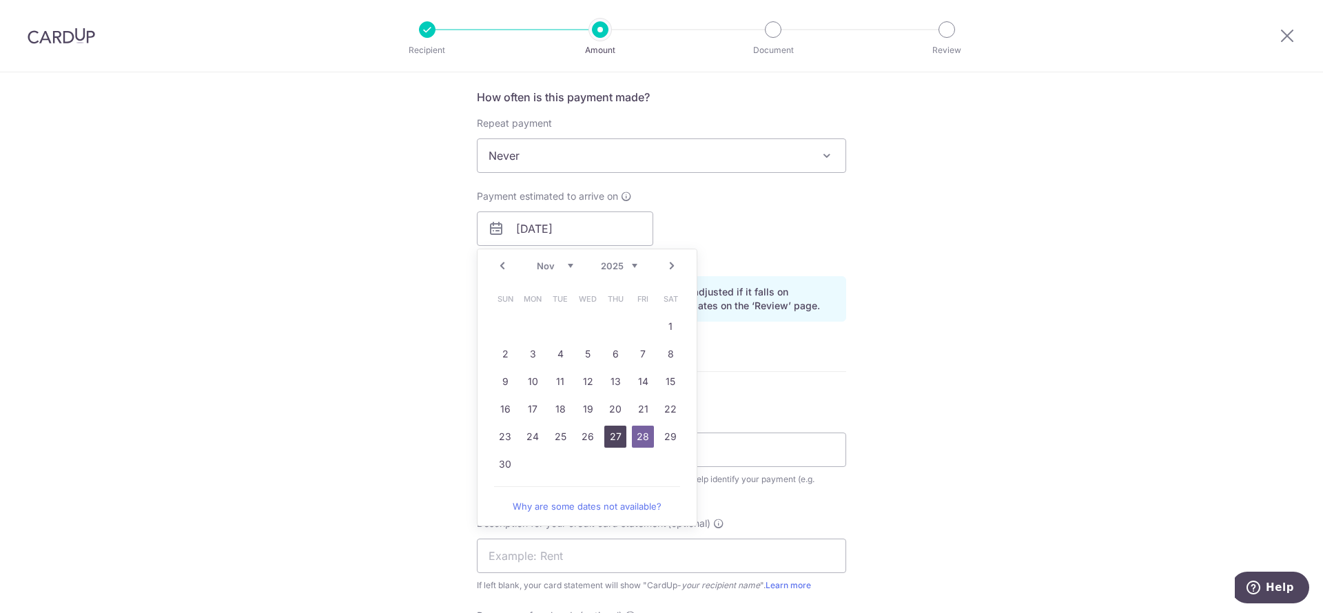
click at [613, 438] on link "27" at bounding box center [615, 437] width 22 height 22
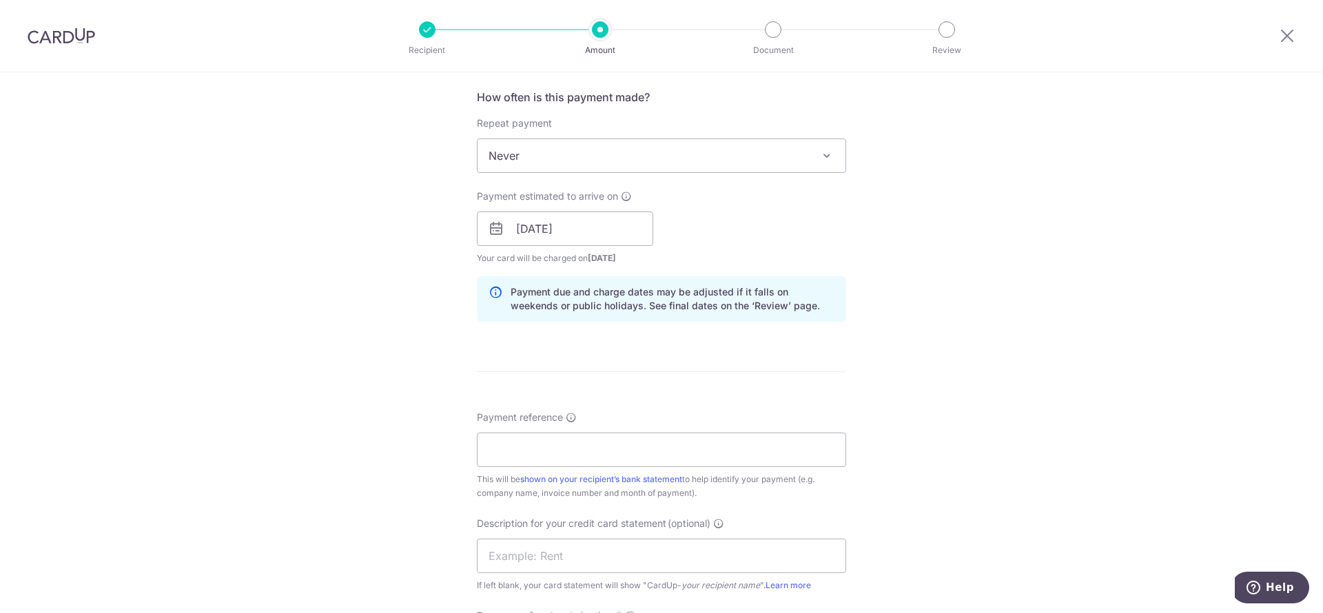
click at [1073, 372] on div "Tell us more about your payment Enter payment amount SGD 5,593.00 5593.00 GST (…" at bounding box center [661, 253] width 1323 height 1396
click at [587, 234] on input "27/11/2025" at bounding box center [565, 229] width 176 height 34
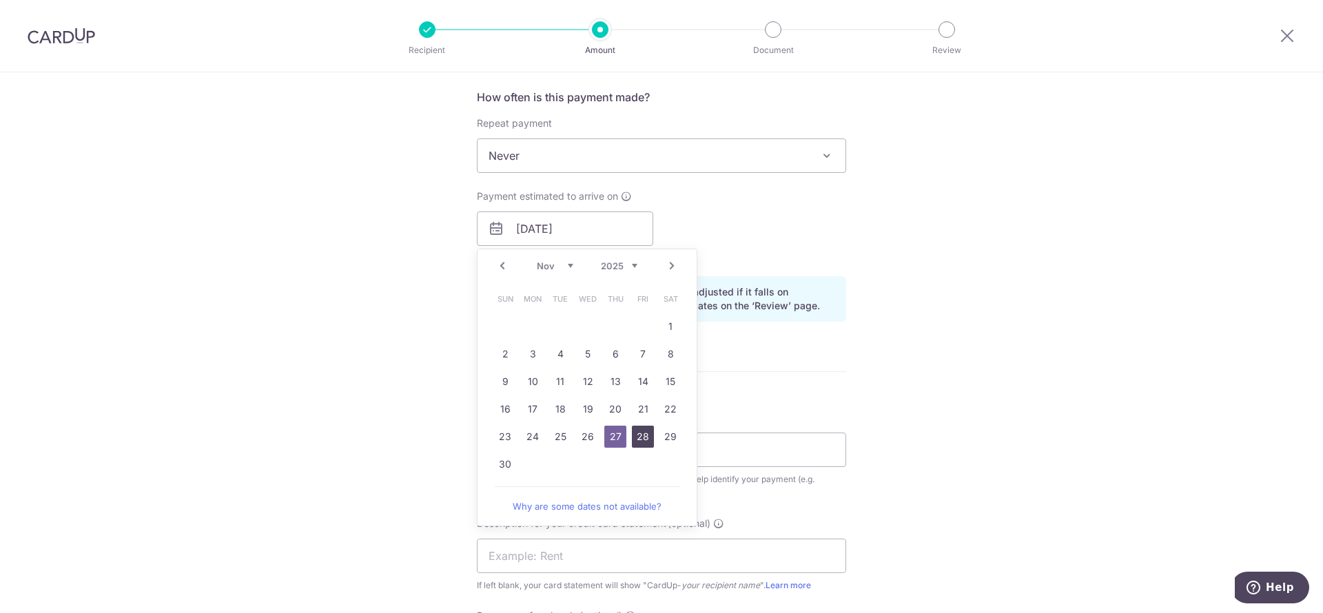
drag, startPoint x: 638, startPoint y: 431, endPoint x: 1066, endPoint y: 343, distance: 437.6
click at [638, 432] on link "28" at bounding box center [643, 437] width 22 height 22
type input "28/11/2025"
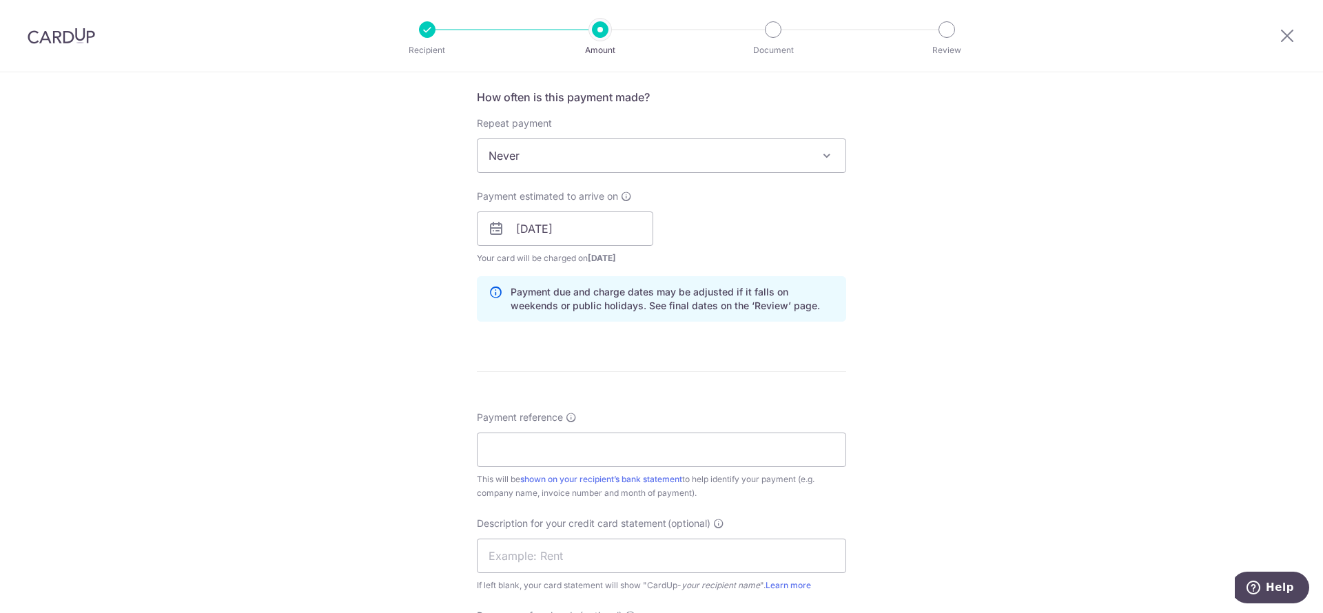
click at [1066, 343] on div "Tell us more about your payment Enter payment amount SGD 5,593.00 5593.00 GST (…" at bounding box center [661, 253] width 1323 height 1396
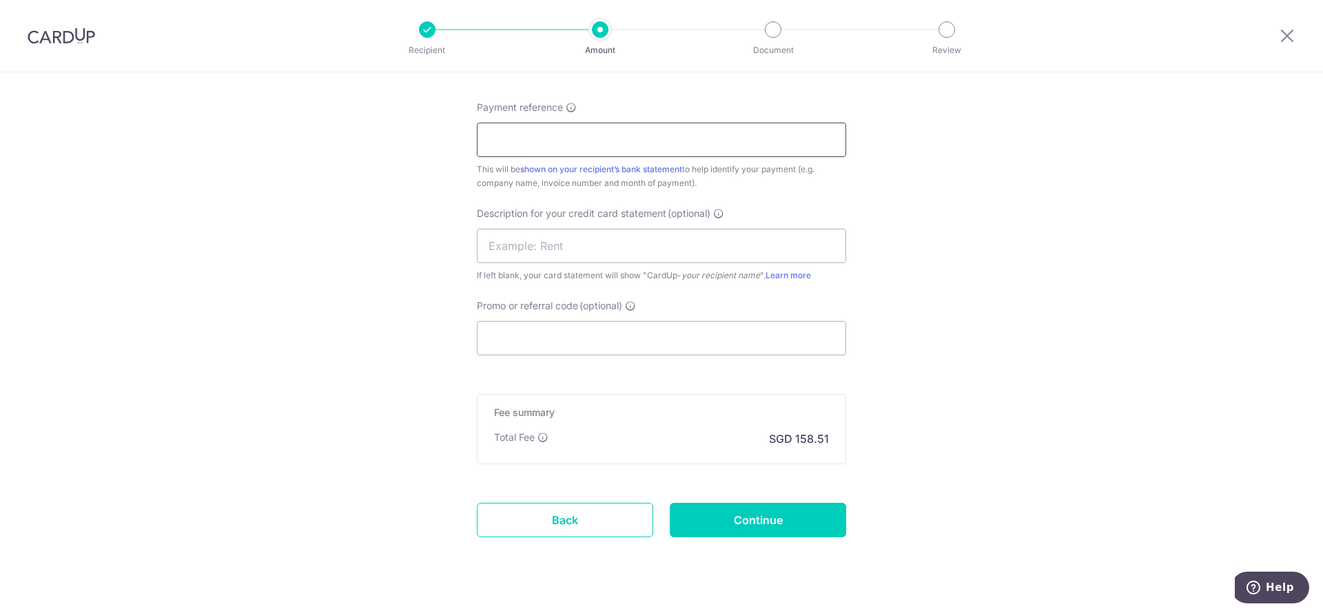
click at [553, 135] on input "Payment reference" at bounding box center [661, 140] width 369 height 34
type input "1674745014 111037869 United Gastro"
type input "Clinic CUp DKSH"
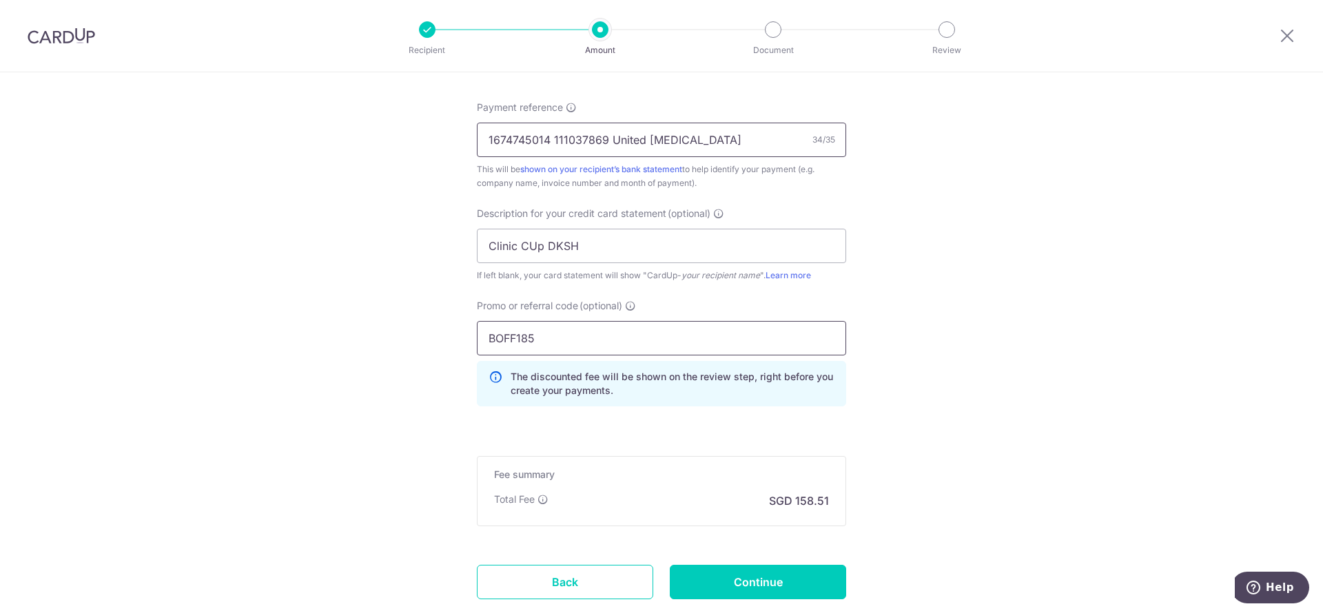
type input "BOFF185"
click at [752, 574] on input "Continue" at bounding box center [758, 582] width 176 height 34
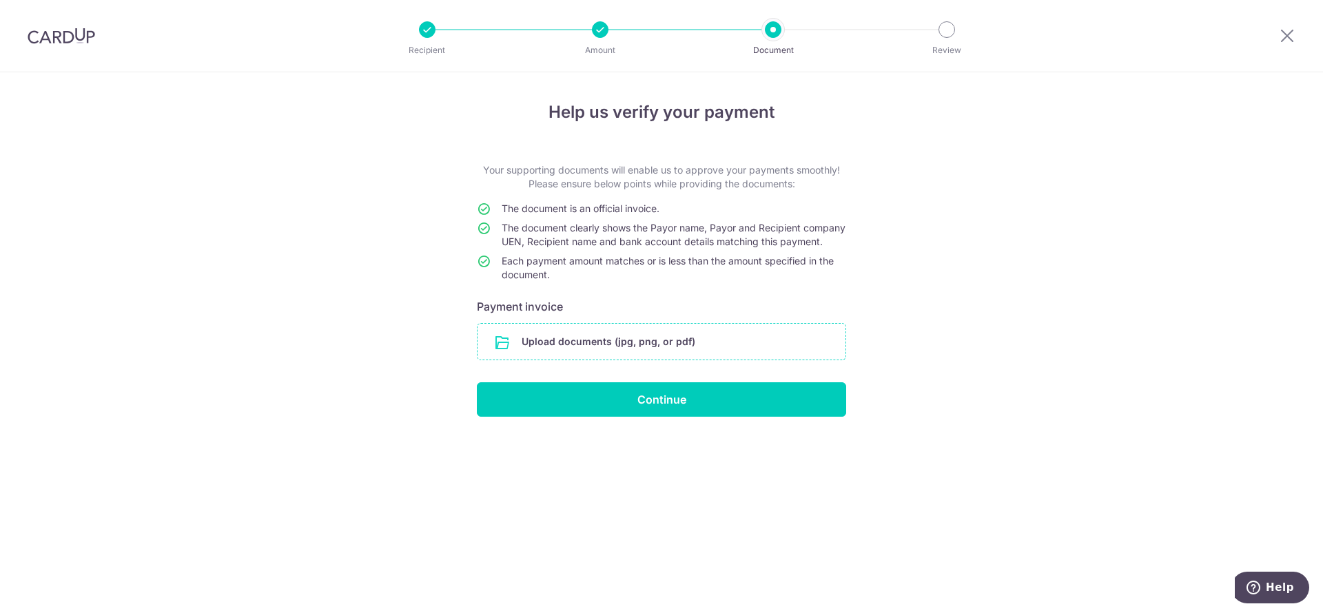
click at [646, 358] on input "file" at bounding box center [662, 342] width 368 height 36
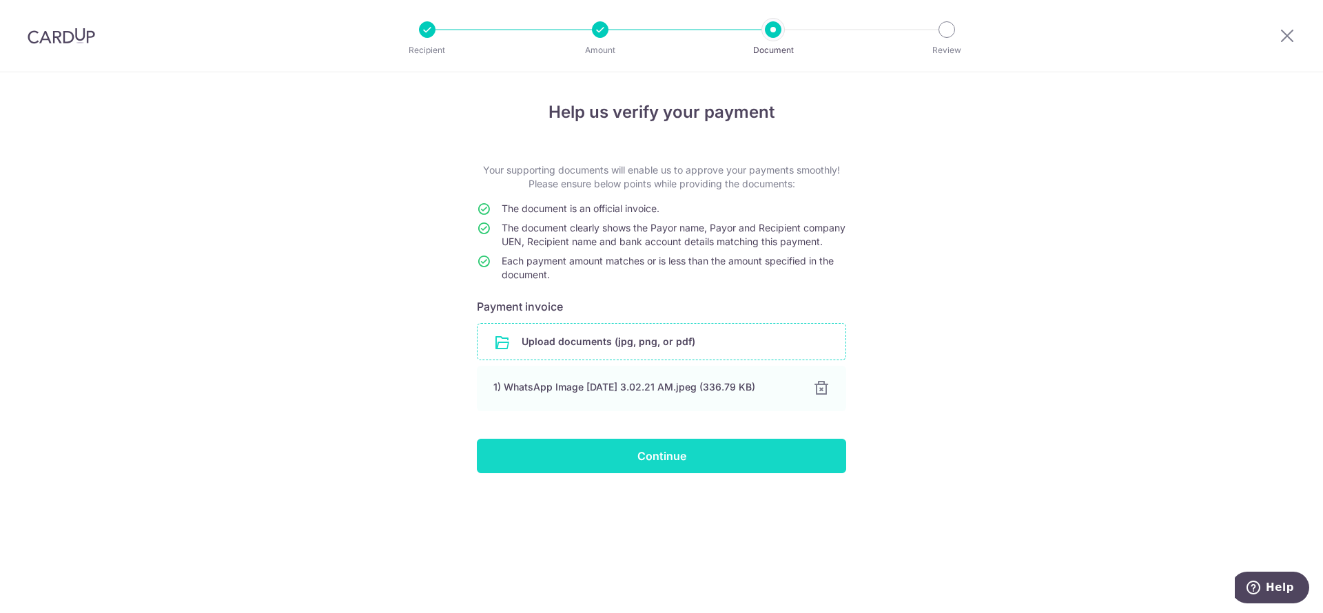
click at [712, 474] on input "Continue" at bounding box center [661, 456] width 369 height 34
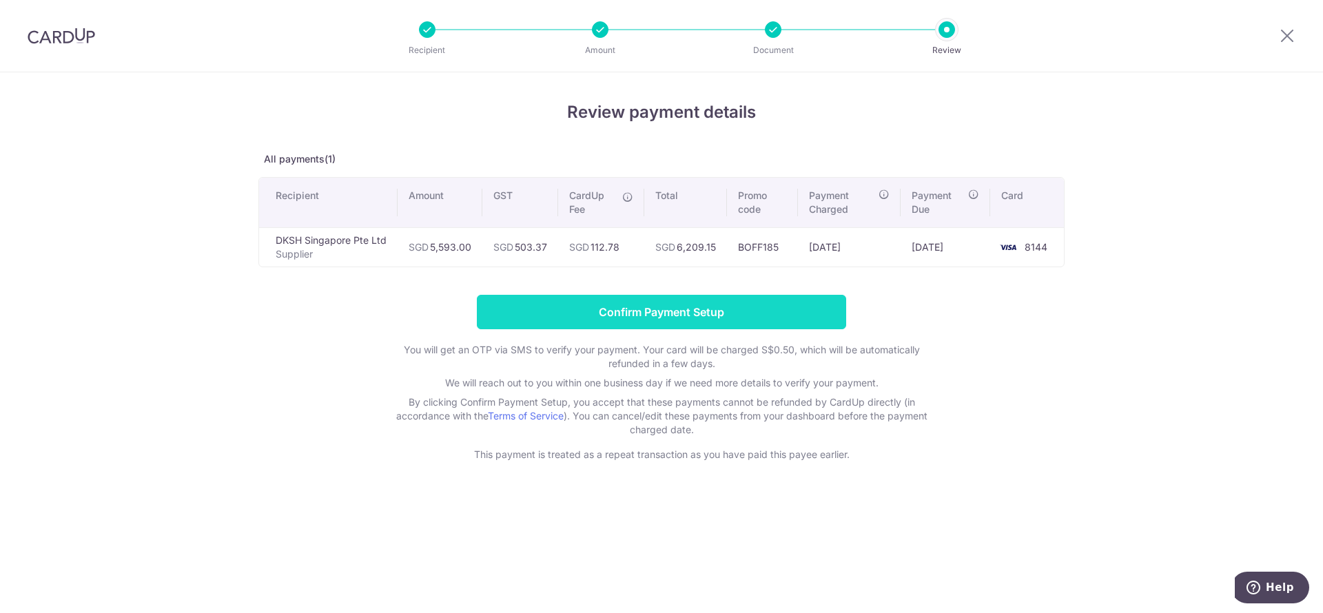
click at [553, 321] on input "Confirm Payment Setup" at bounding box center [661, 312] width 369 height 34
